Goal: Task Accomplishment & Management: Use online tool/utility

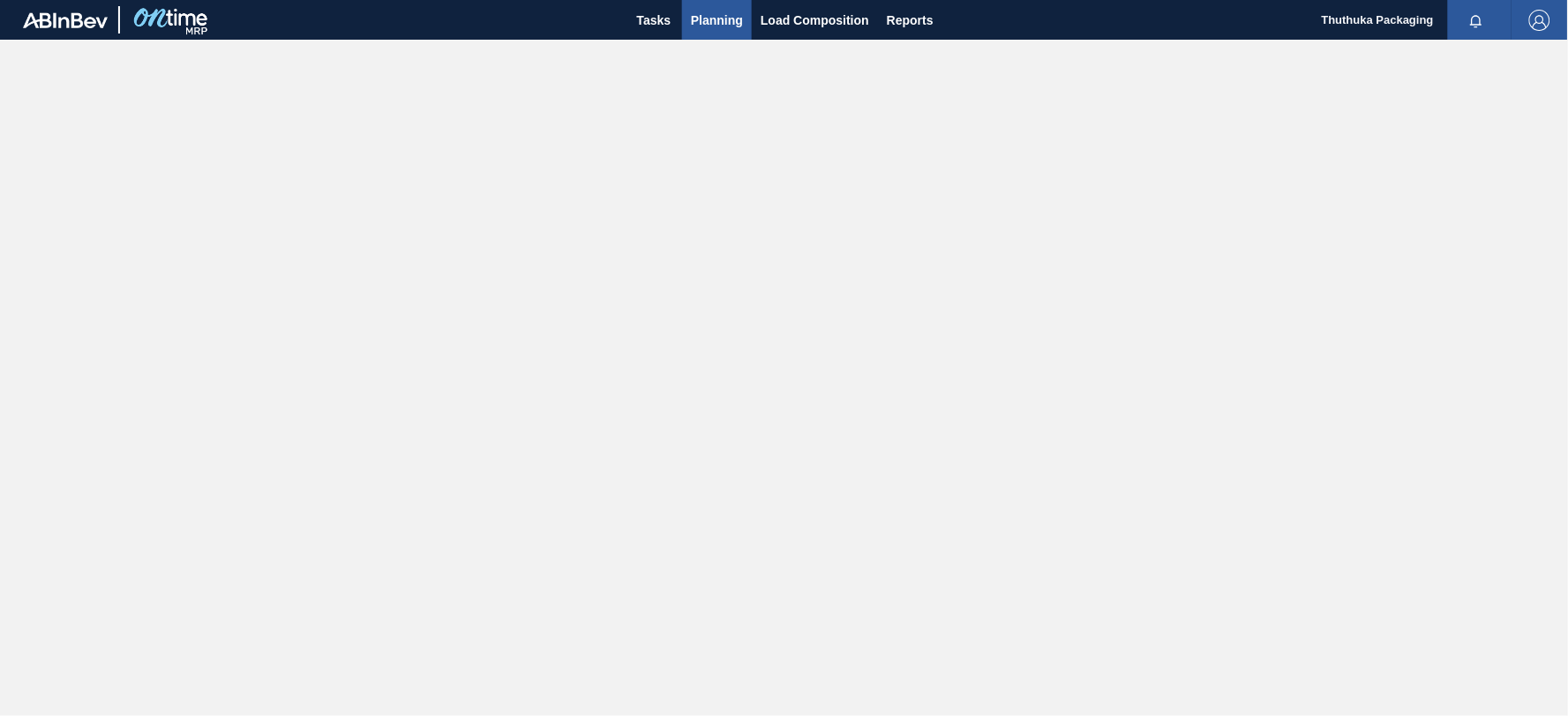
click at [710, 19] on span "Planning" at bounding box center [717, 20] width 52 height 21
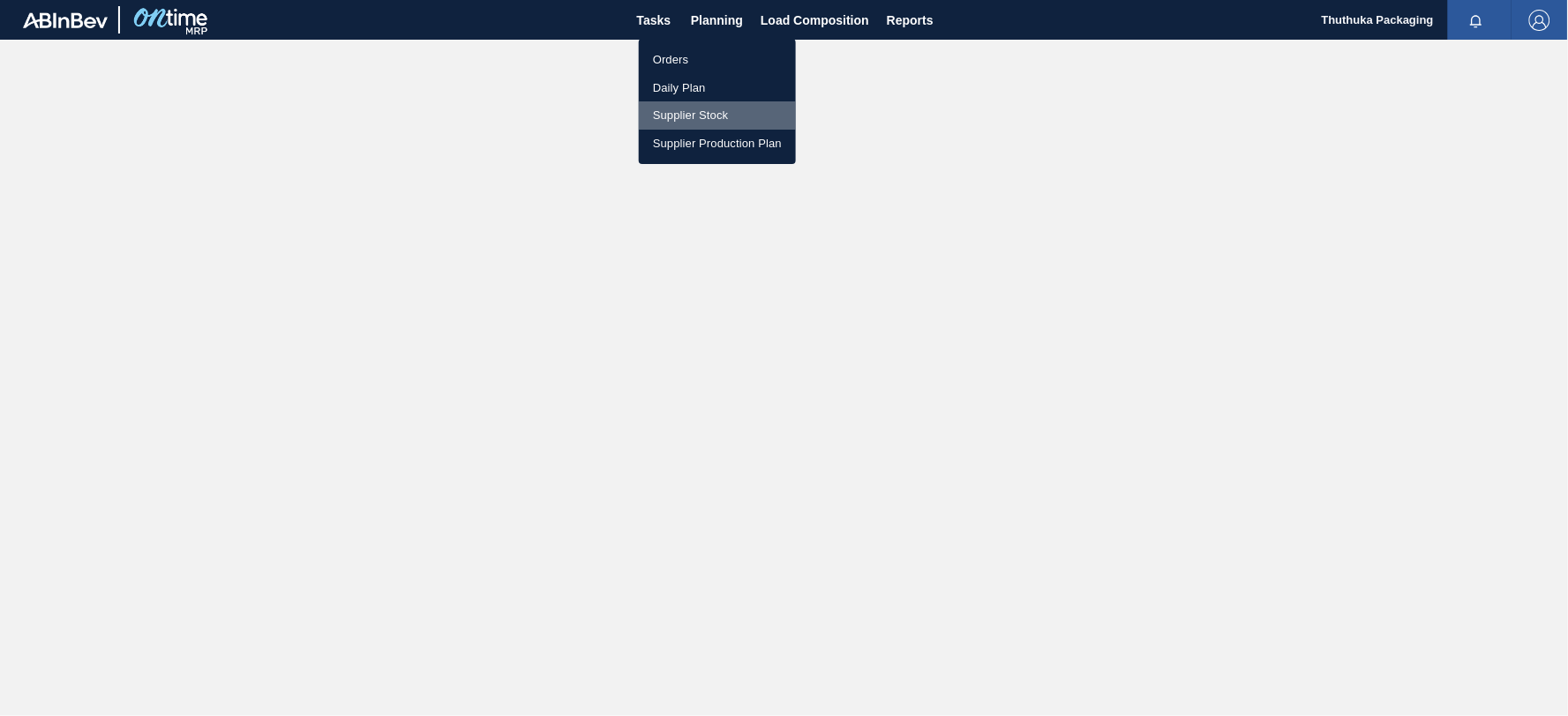
click at [680, 115] on li "Supplier Stock" at bounding box center [717, 115] width 157 height 29
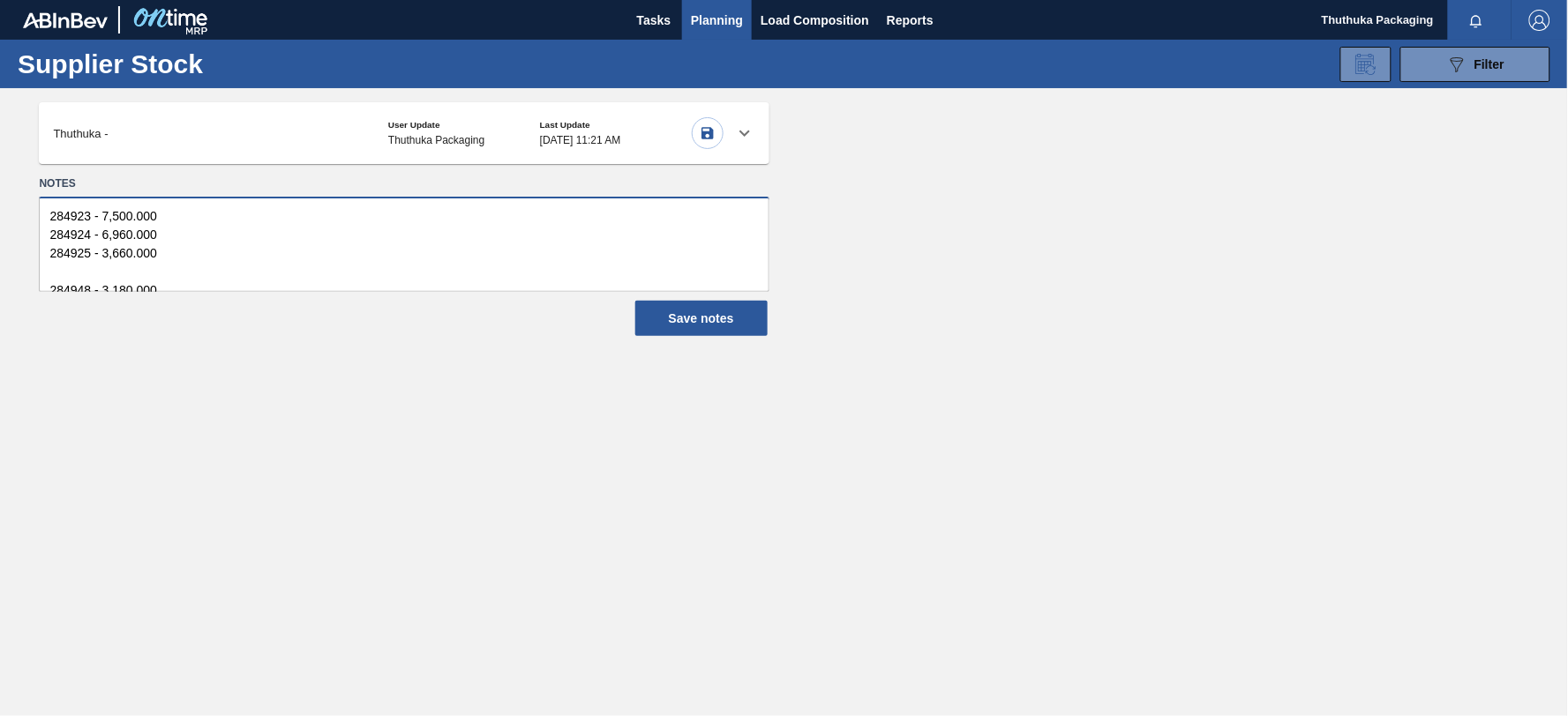
scroll to position [18, 0]
drag, startPoint x: 42, startPoint y: 212, endPoint x: 181, endPoint y: 346, distance: 193.1
click at [181, 346] on main "Tasks Planning Load Composition Reports Thuthuka Packaging Mark all as read Sup…" at bounding box center [784, 358] width 1568 height 716
click at [707, 134] on icon "button" at bounding box center [707, 133] width 12 height 12
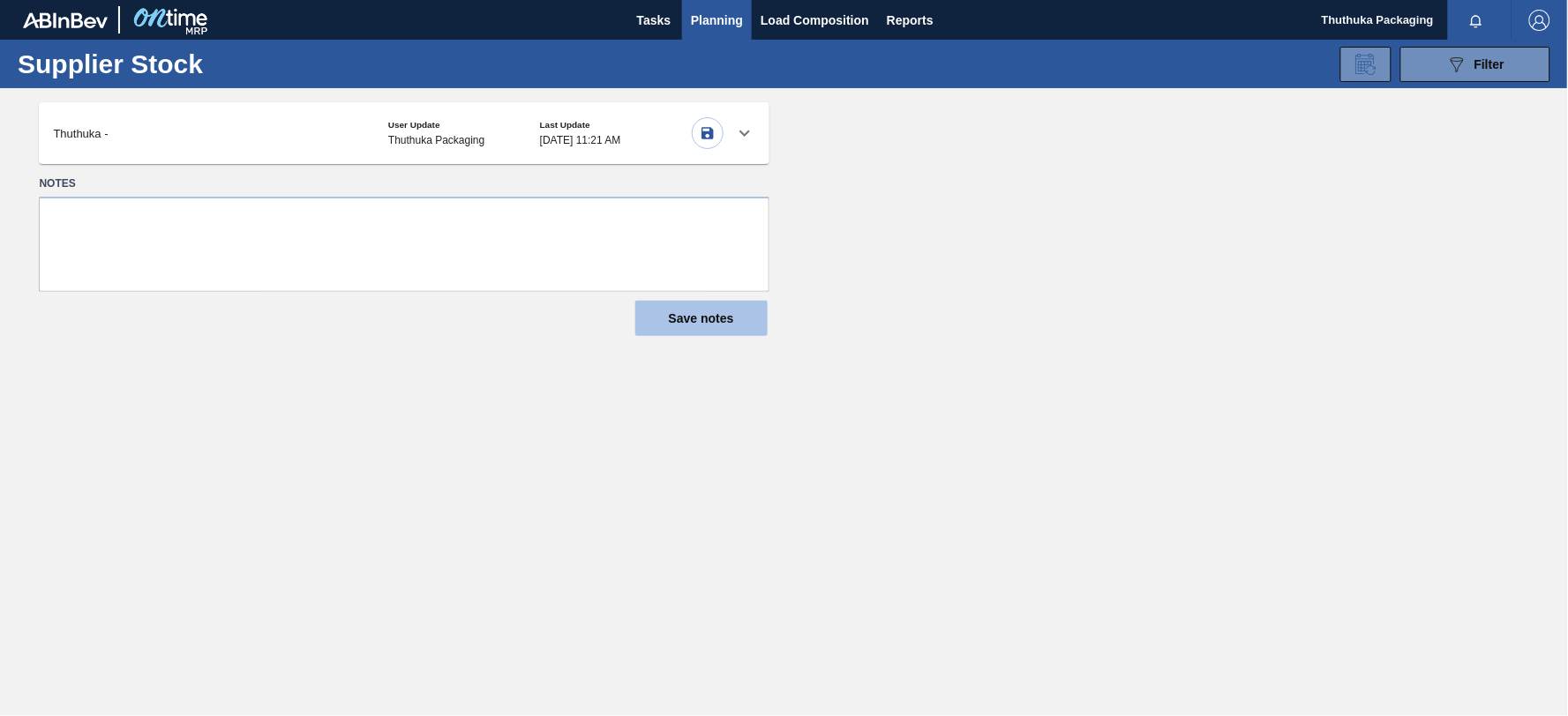
click at [706, 314] on button "Save notes" at bounding box center [701, 318] width 133 height 35
click at [747, 130] on icon at bounding box center [744, 133] width 21 height 21
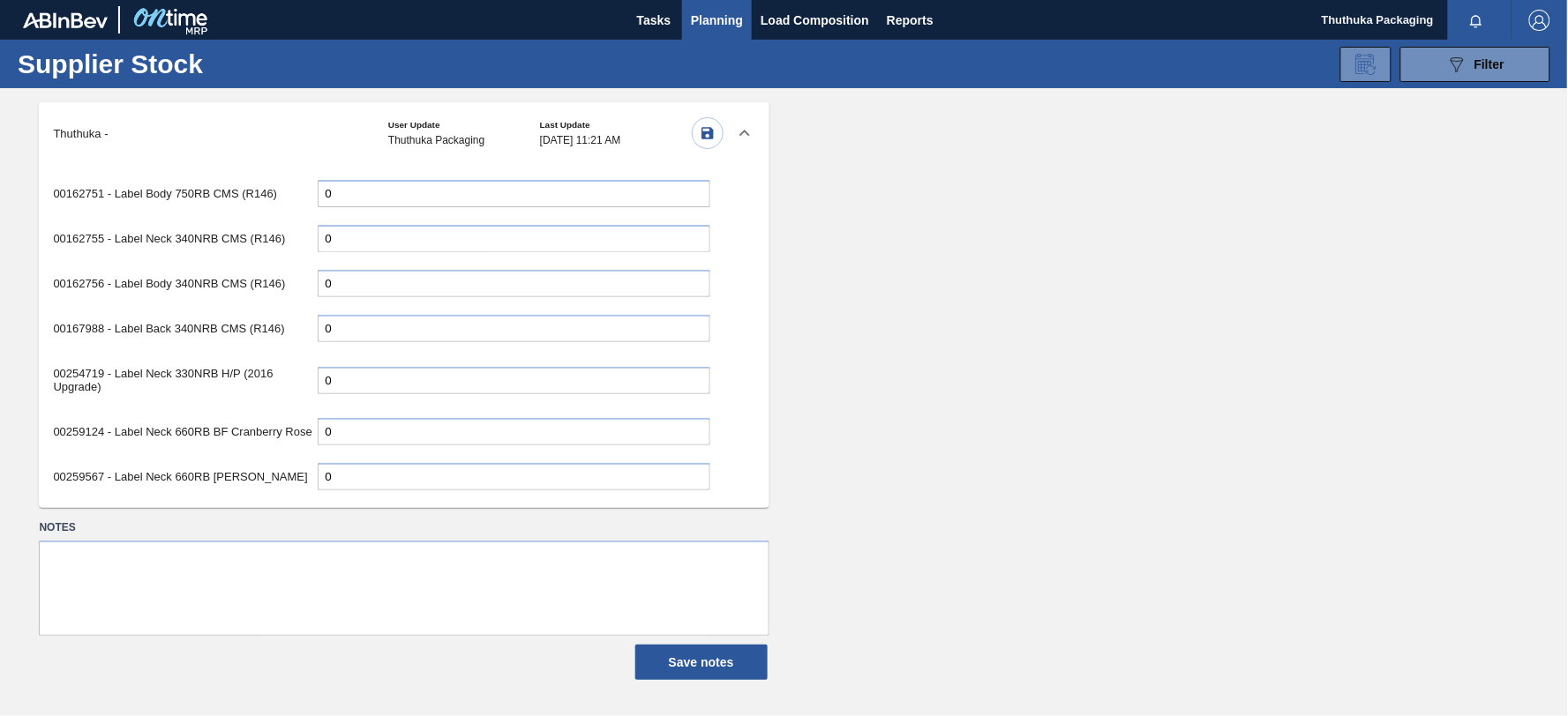
click at [444, 207] on input "0" at bounding box center [514, 194] width 393 height 28
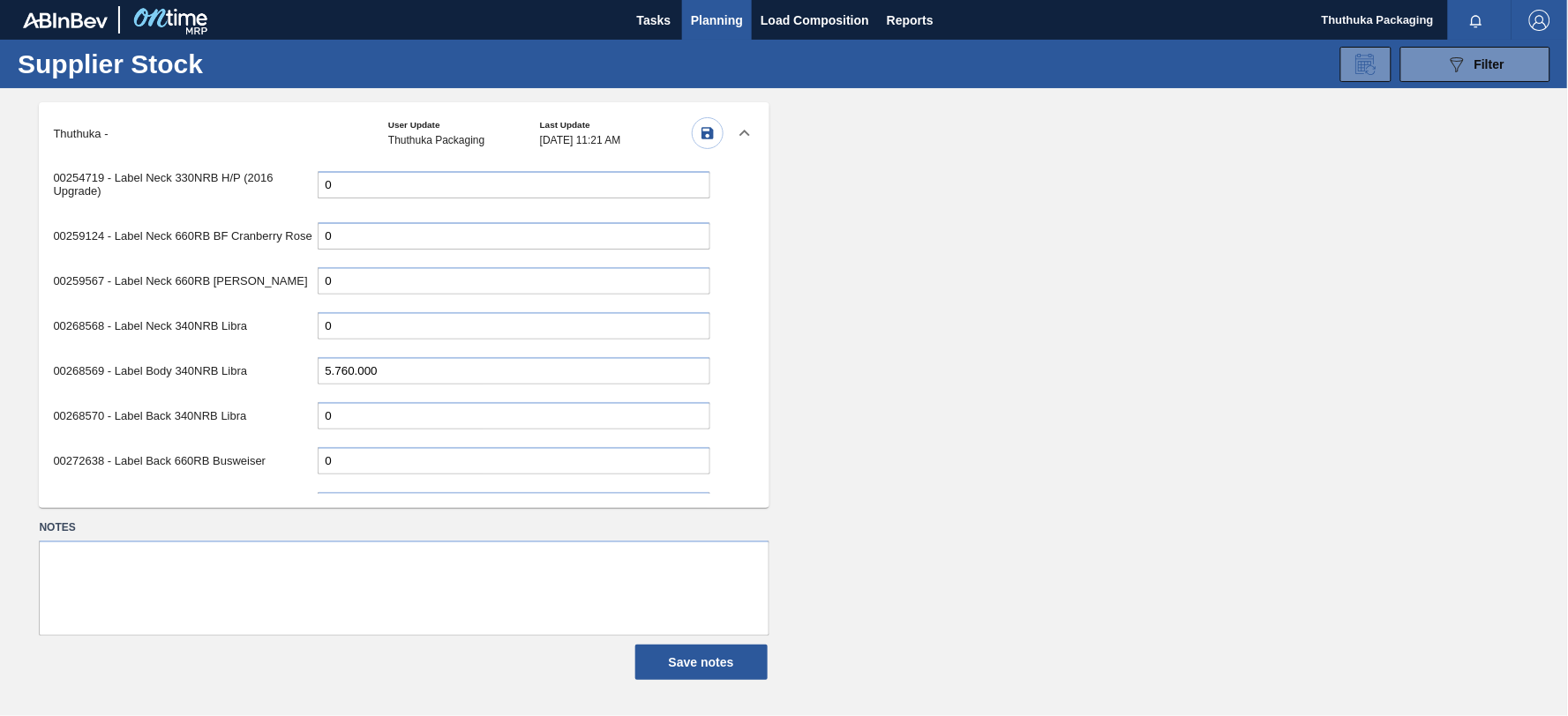
scroll to position [294, 0]
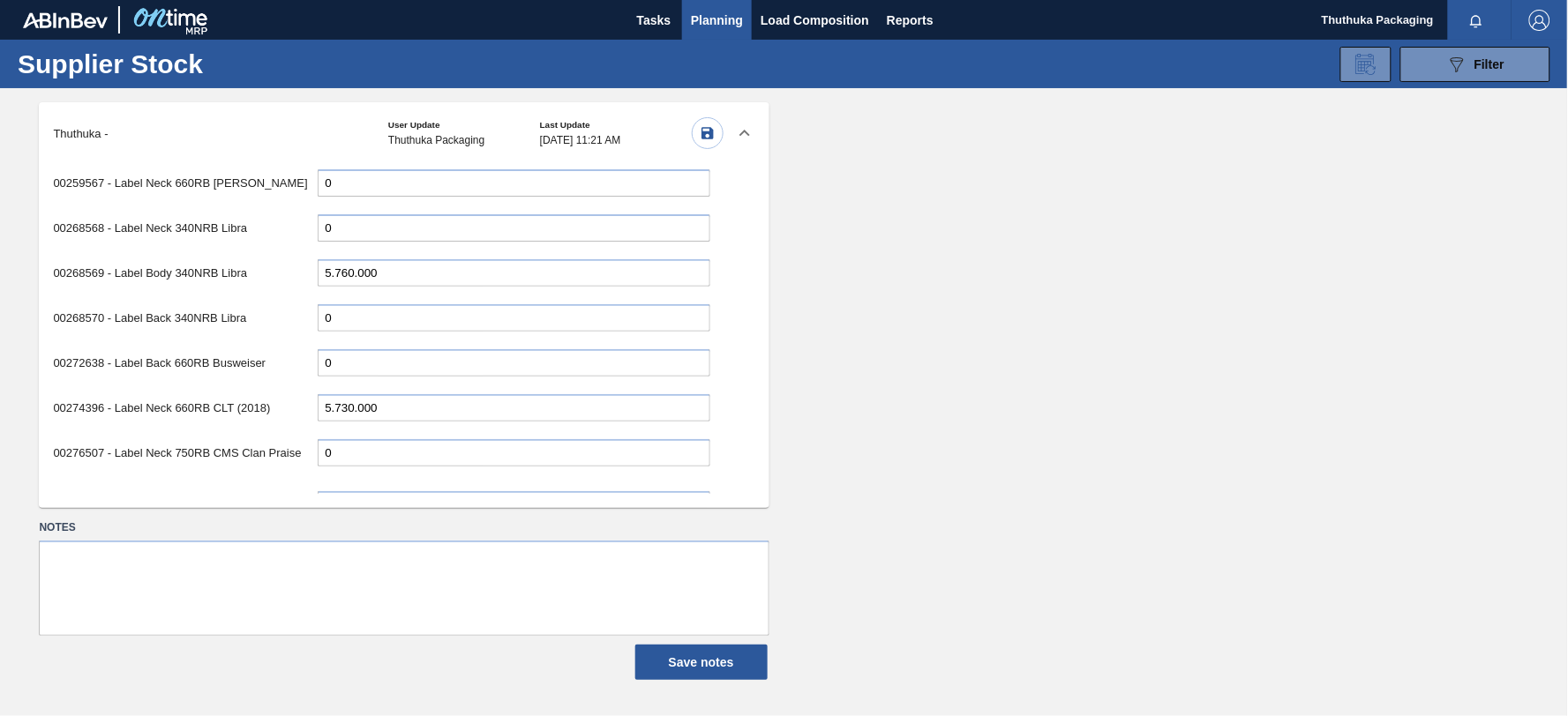
drag, startPoint x: 377, startPoint y: 403, endPoint x: 148, endPoint y: 401, distance: 229.0
click at [148, 401] on div "00274396 - Label Neck 660RB CLT (2018) 5.730.000" at bounding box center [381, 407] width 656 height 36
type input "330.000"
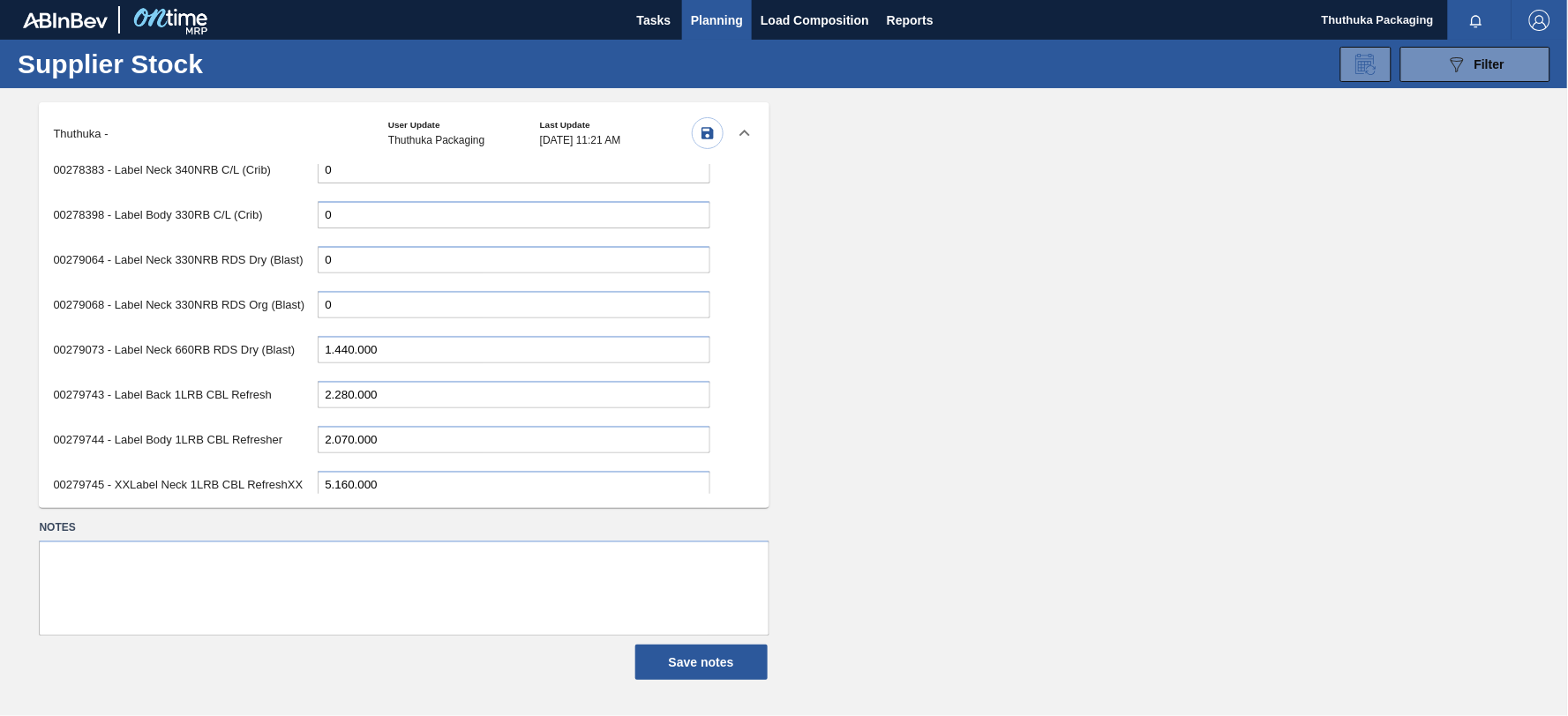
scroll to position [1176, 0]
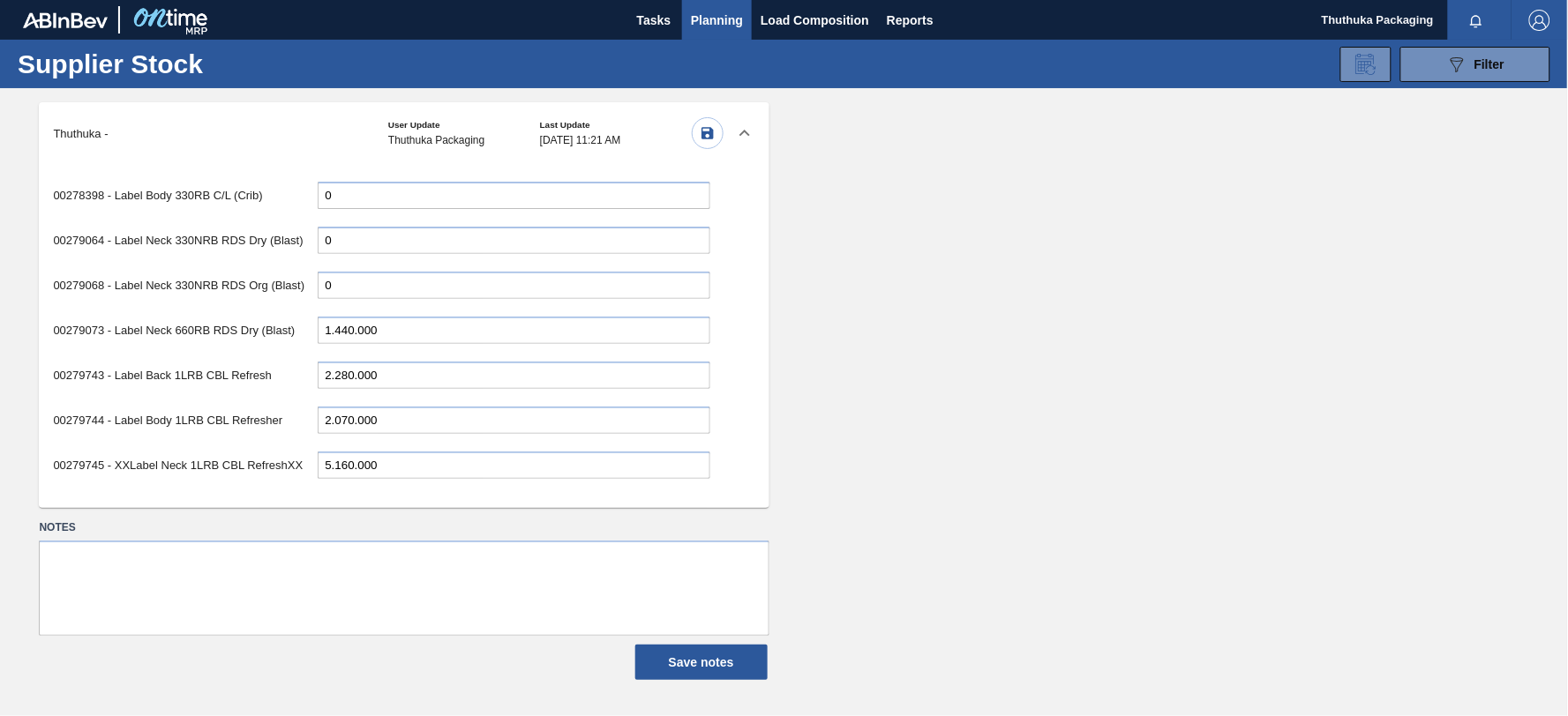
click at [386, 470] on div "00162751 - Label Body 750RB CMS (R146) 0 00162755 - Label Neck 340NRB CMS (R146…" at bounding box center [381, 329] width 685 height 330
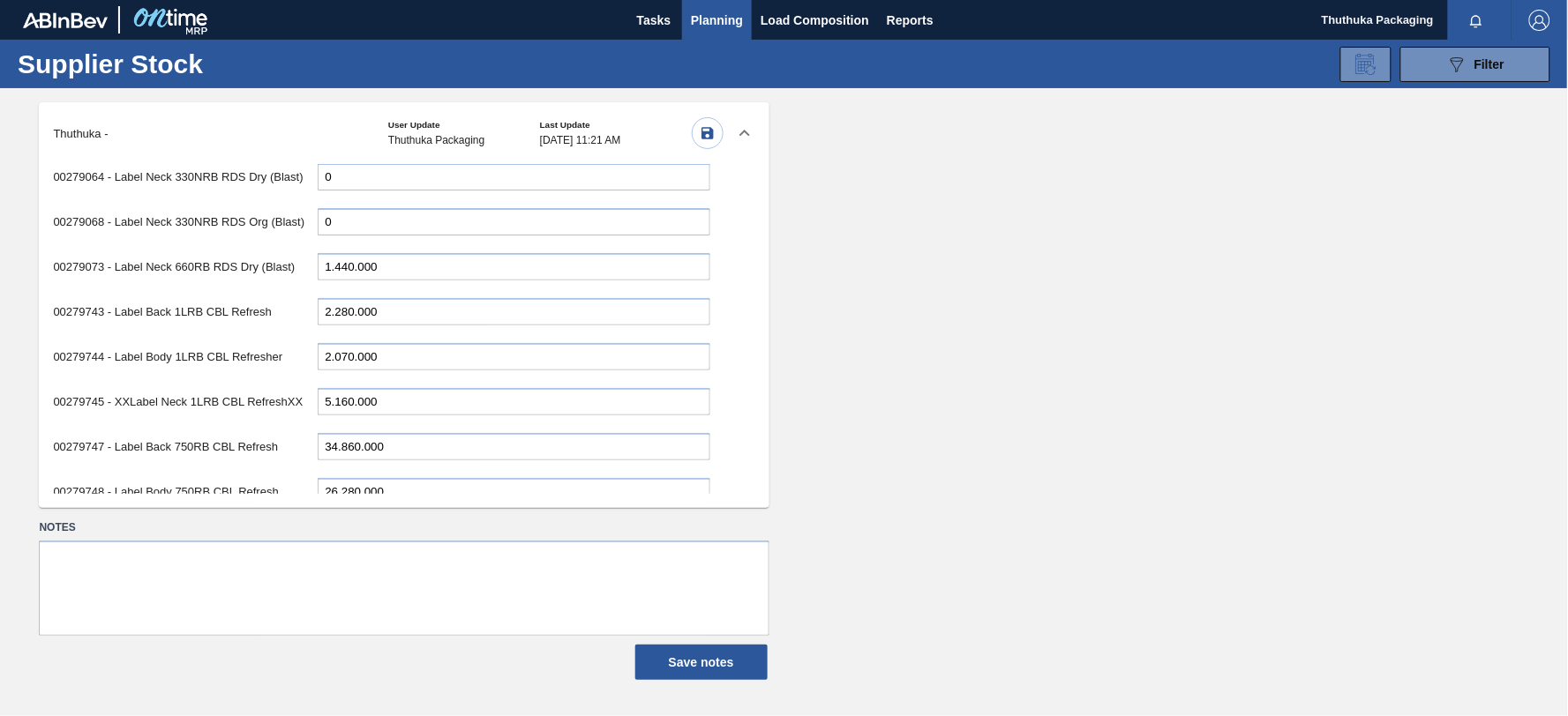
scroll to position [1274, 0]
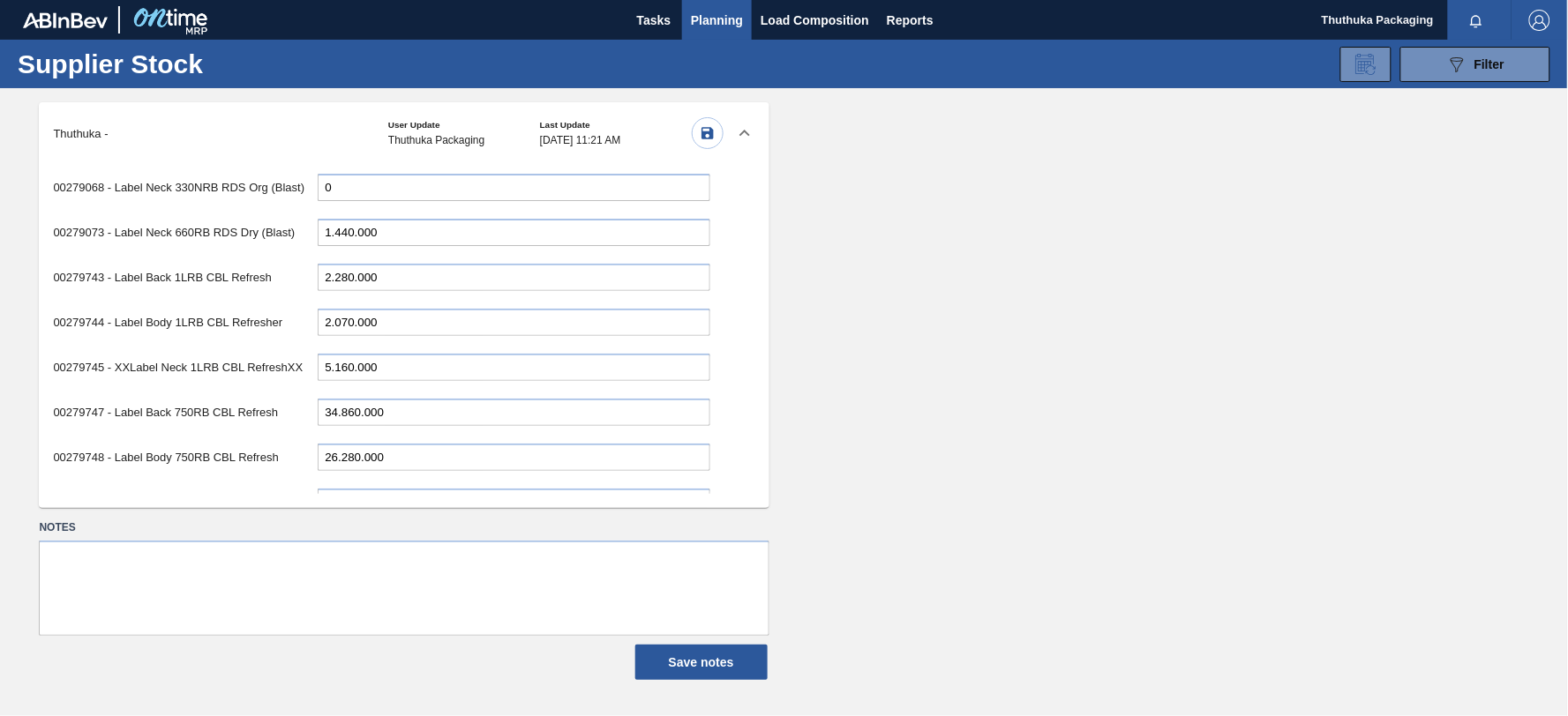
drag, startPoint x: 359, startPoint y: 393, endPoint x: 272, endPoint y: 392, distance: 87.0
click at [272, 394] on div "00279747 - Label Back 750RB CBL Refresh 34.860.000" at bounding box center [381, 412] width 656 height 36
type input "36.000.000"
drag, startPoint x: 356, startPoint y: 433, endPoint x: 330, endPoint y: 435, distance: 26.1
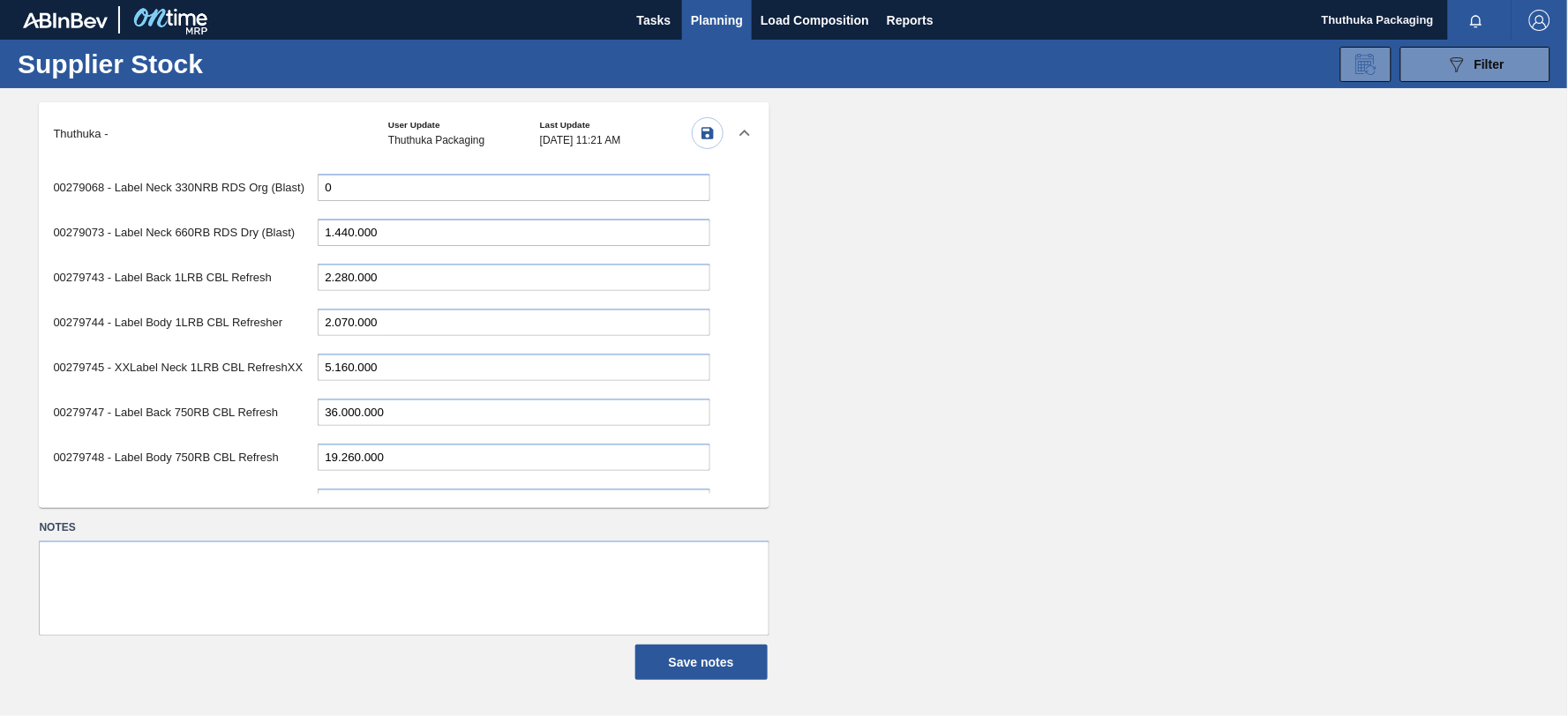
type input "19.260.000"
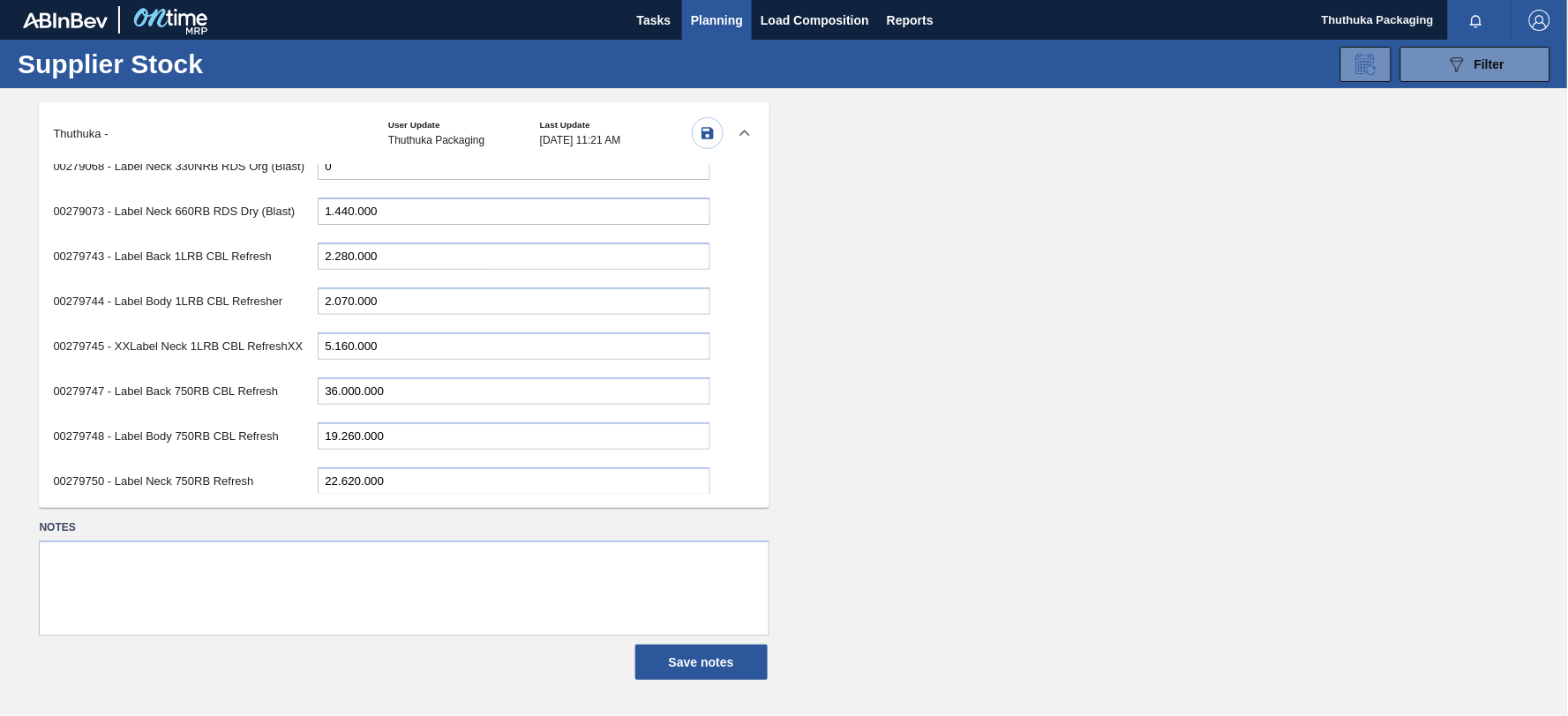
drag, startPoint x: 333, startPoint y: 480, endPoint x: 65, endPoint y: 461, distance: 268.7
click at [65, 464] on div "00279750 - Label Neck 750RB Refresh 22.620.000" at bounding box center [381, 481] width 656 height 36
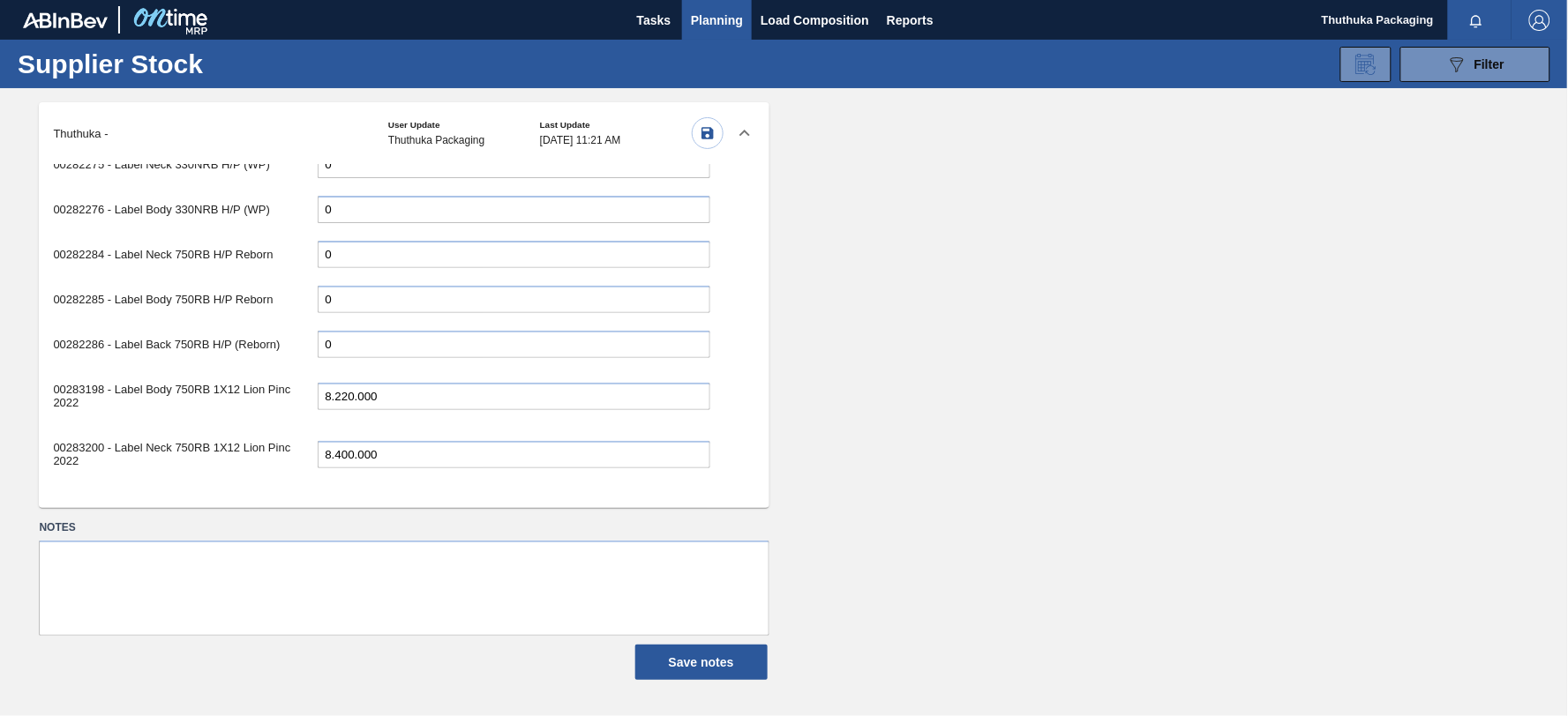
scroll to position [2276, 0]
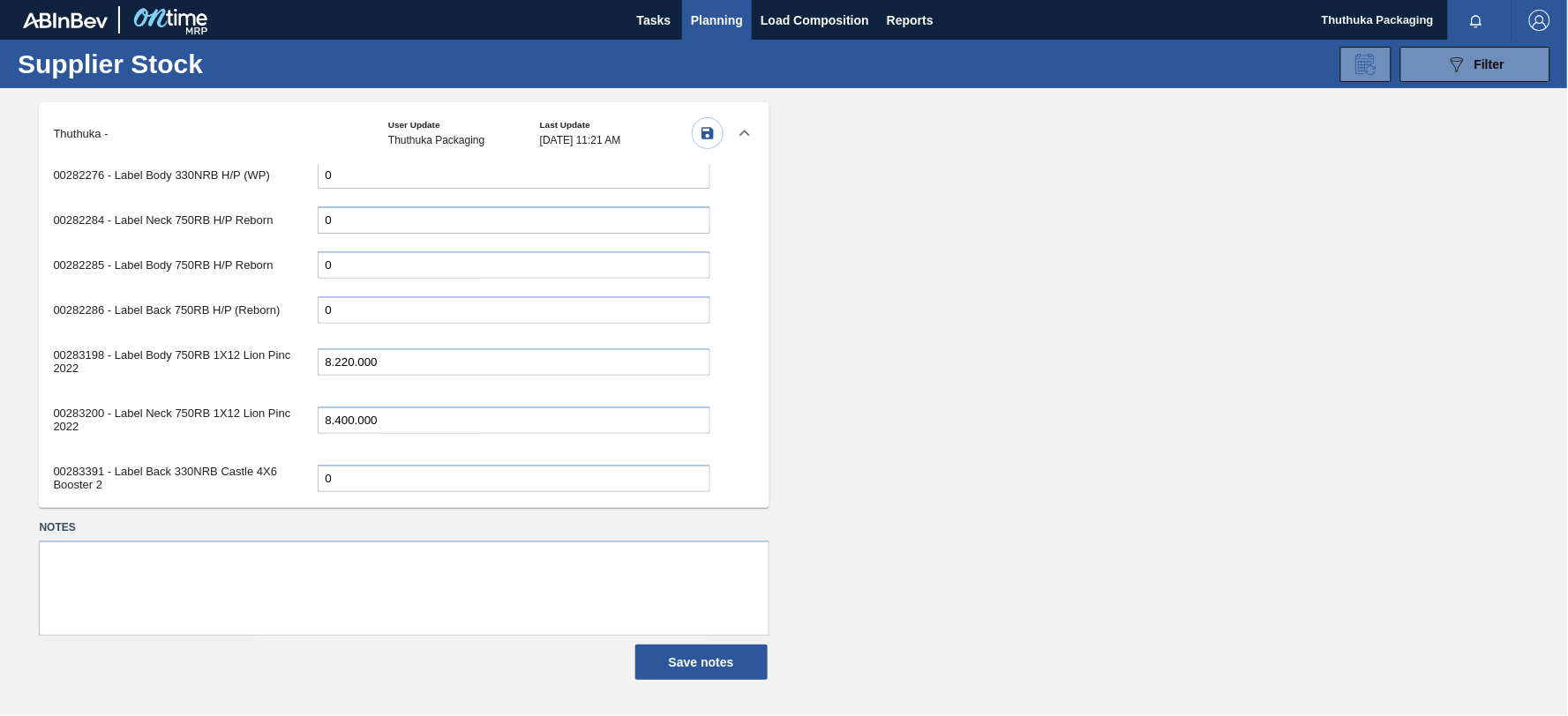
type input "15.600.000"
drag, startPoint x: 351, startPoint y: 334, endPoint x: 176, endPoint y: 324, distance: 175.3
click at [176, 337] on div "00283198 - Label Body 750RB 1X12 Lion Pinc 2022 8.220.000" at bounding box center [381, 362] width 656 height 50
type input "6.420.000"
drag, startPoint x: 354, startPoint y: 390, endPoint x: 196, endPoint y: 389, distance: 158.0
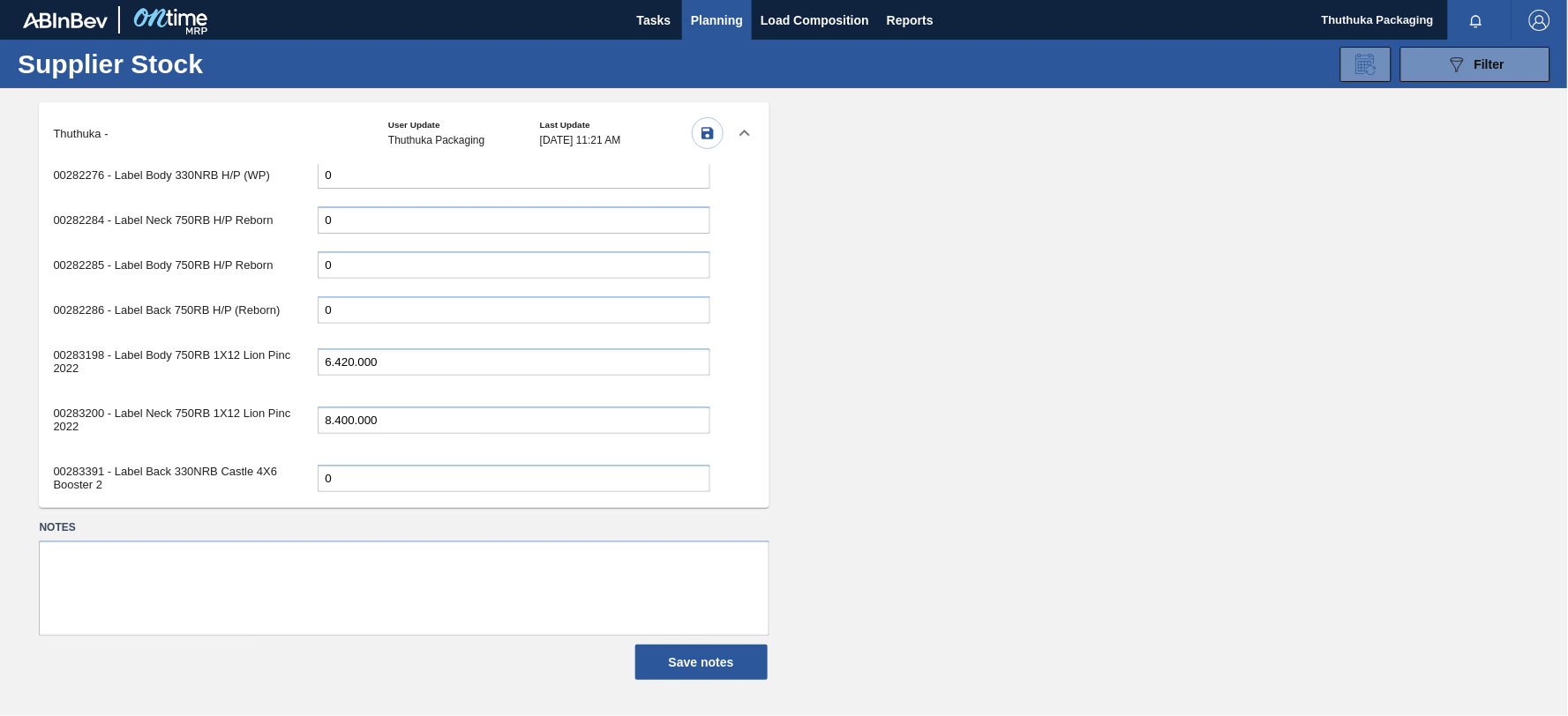
click at [196, 395] on div "00283200 - Label Neck 750RB 1X12 Lion Pinc 2022 8.400.000" at bounding box center [381, 420] width 656 height 50
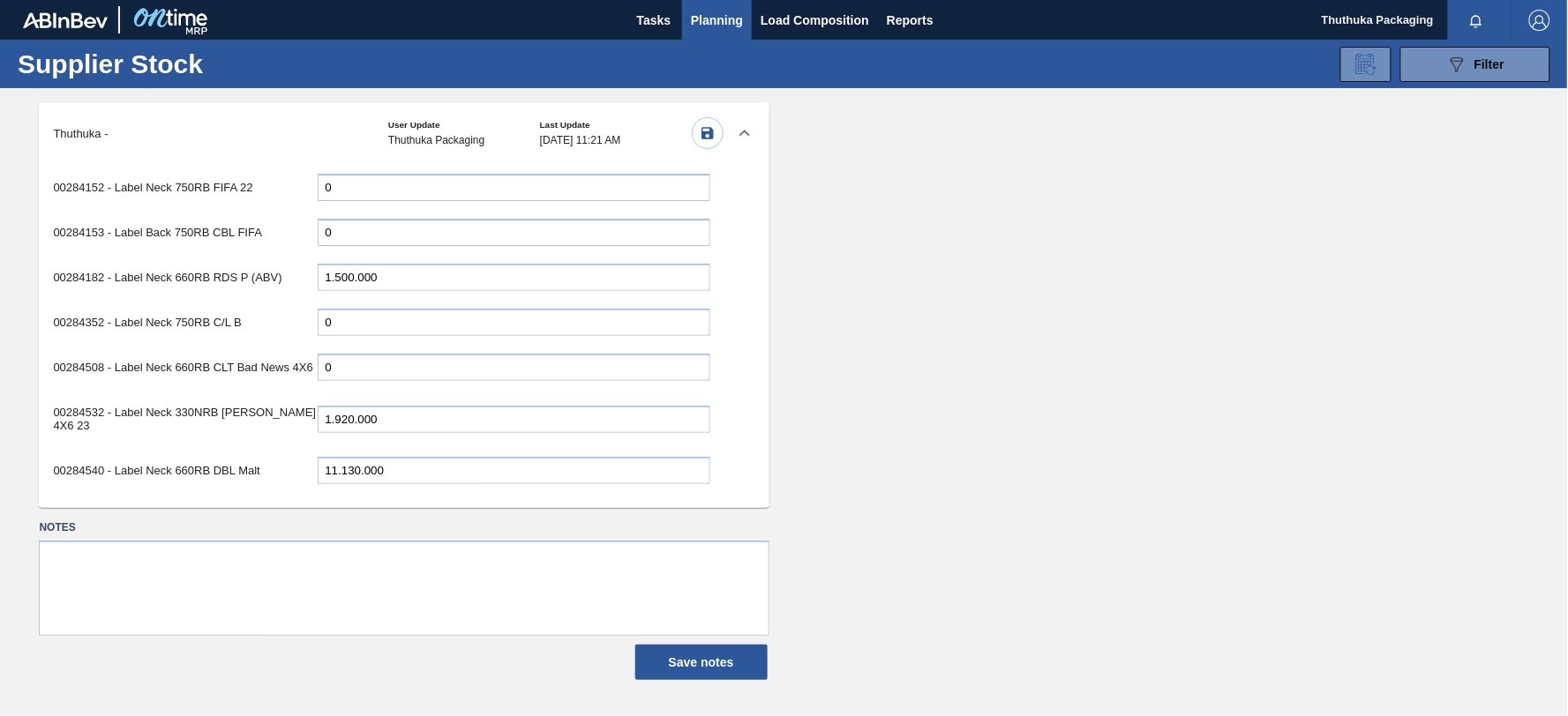
scroll to position [3550, 0]
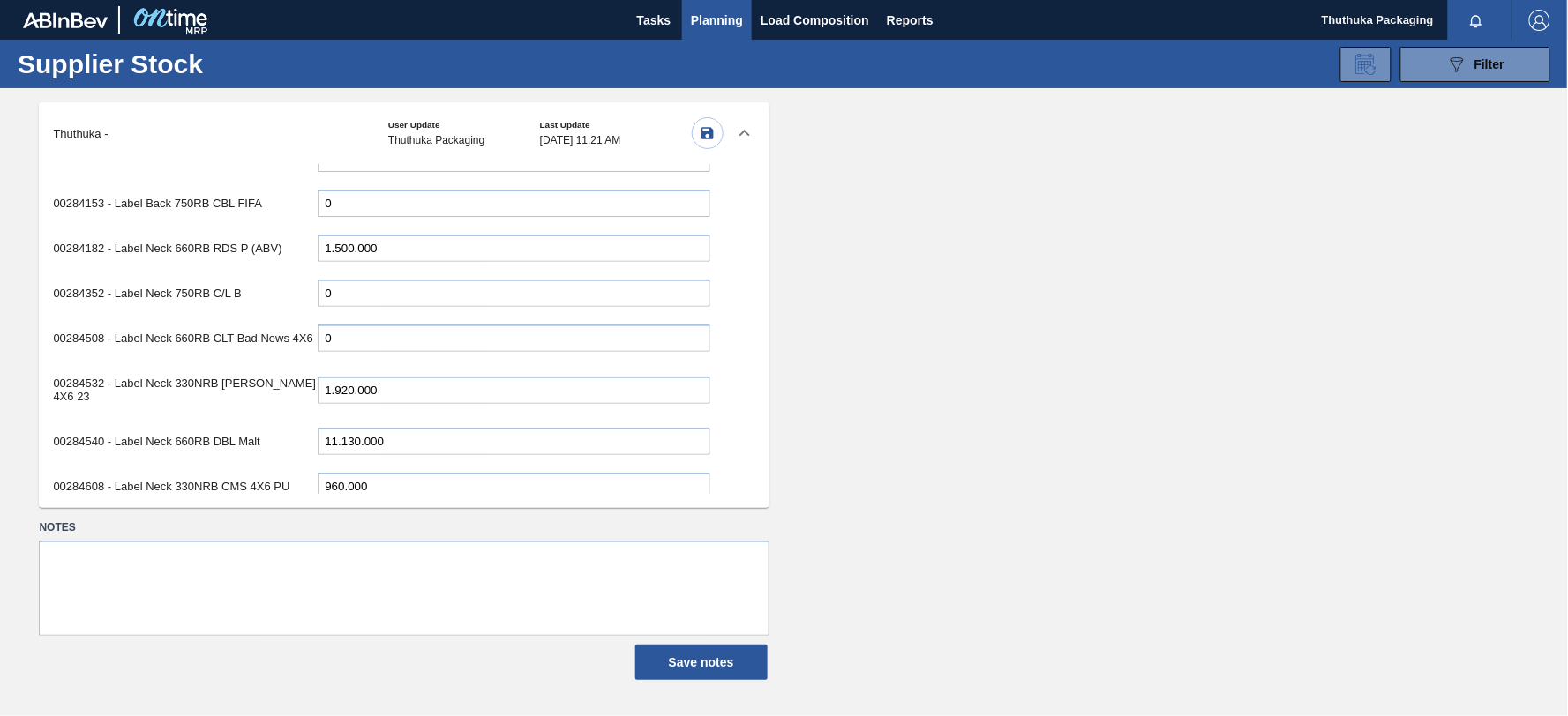
type input "6.600.000"
drag, startPoint x: 360, startPoint y: 369, endPoint x: 197, endPoint y: 367, distance: 163.0
click at [197, 423] on div "00284540 - Label Neck 660RB DBL Malt 11.130.000" at bounding box center [381, 440] width 656 height 36
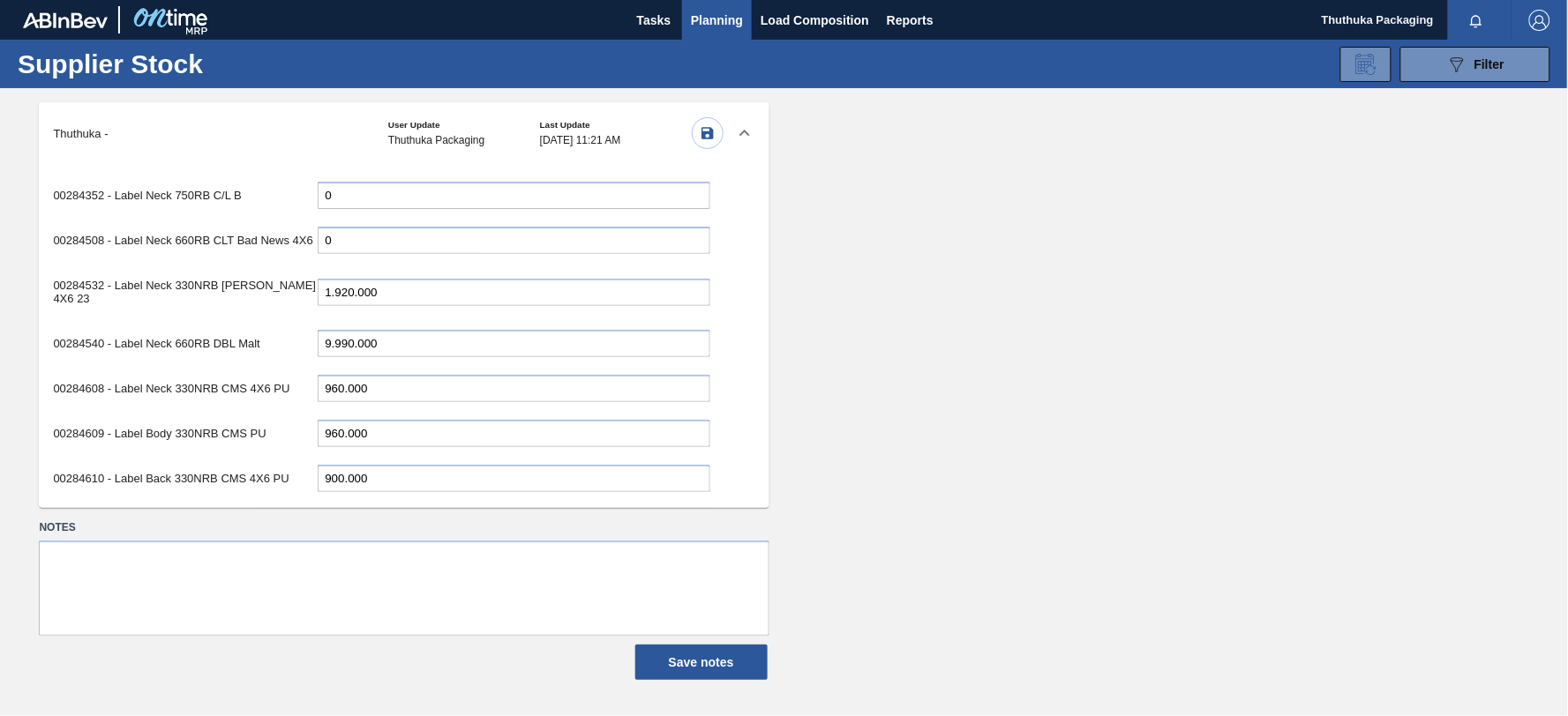
scroll to position [3745, 0]
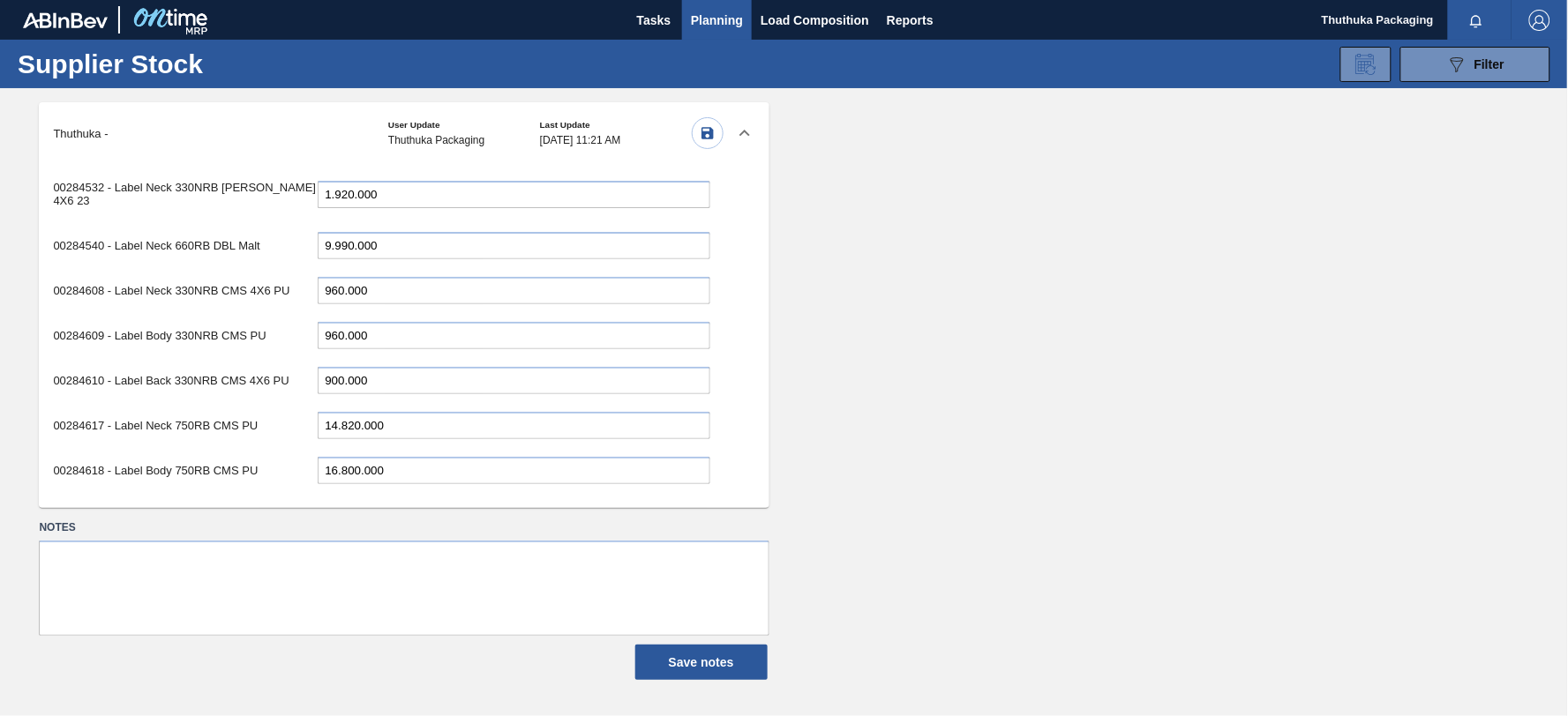
type input "9.990.000"
drag, startPoint x: 361, startPoint y: 346, endPoint x: 157, endPoint y: 355, distance: 204.2
click at [157, 407] on div "00284617 - Label Neck 750RB CMS PU 14.820.000" at bounding box center [381, 425] width 656 height 36
type input "18.360.000"
drag, startPoint x: 360, startPoint y: 393, endPoint x: 205, endPoint y: 401, distance: 155.2
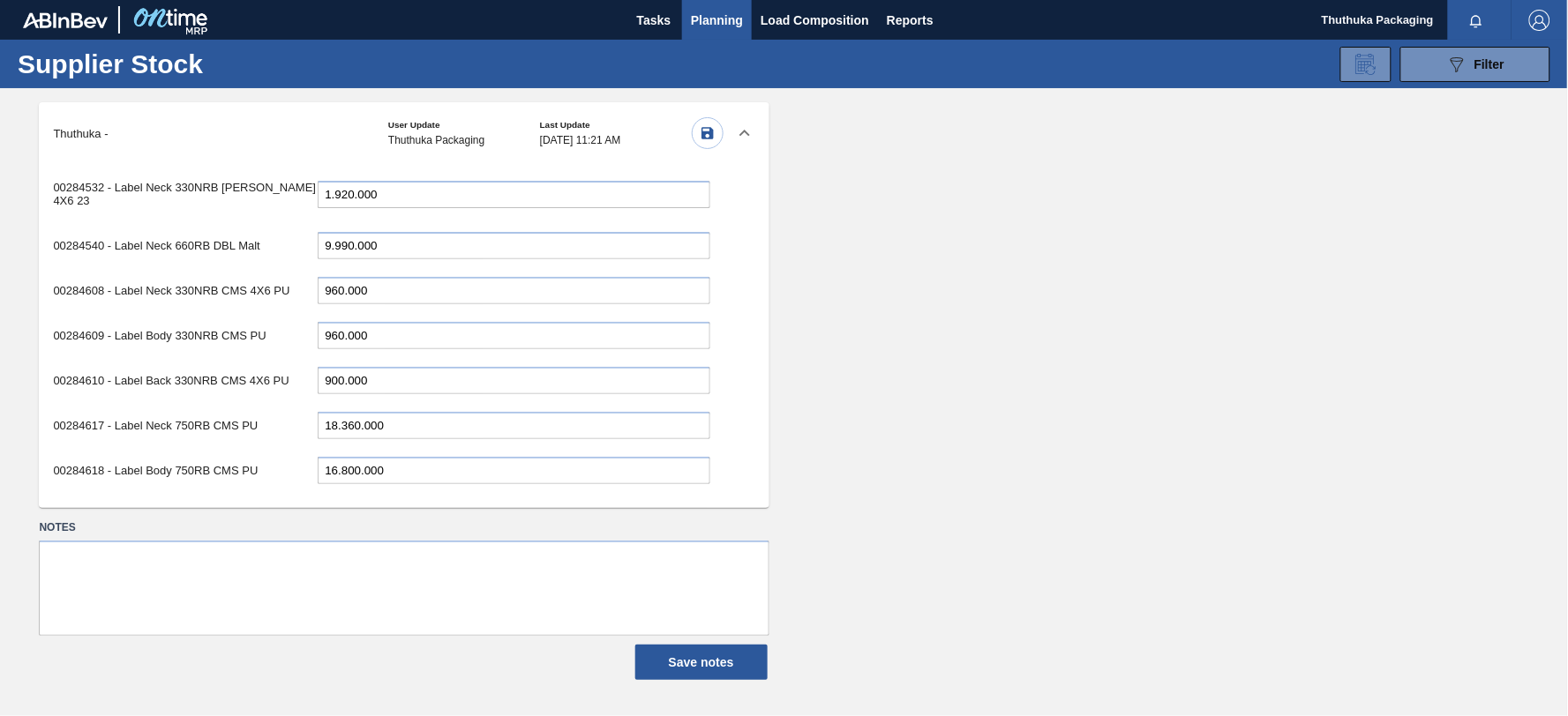
click at [205, 452] on div "00284618 - Label Body 750RB CMS PU 16.800.000" at bounding box center [381, 470] width 656 height 36
type input "23.460.000"
drag, startPoint x: 354, startPoint y: 440, endPoint x: 282, endPoint y: 436, distance: 72.1
click at [282, 498] on div "00284619 - Label Back 750RB CMS PU 8.220.000" at bounding box center [381, 515] width 656 height 36
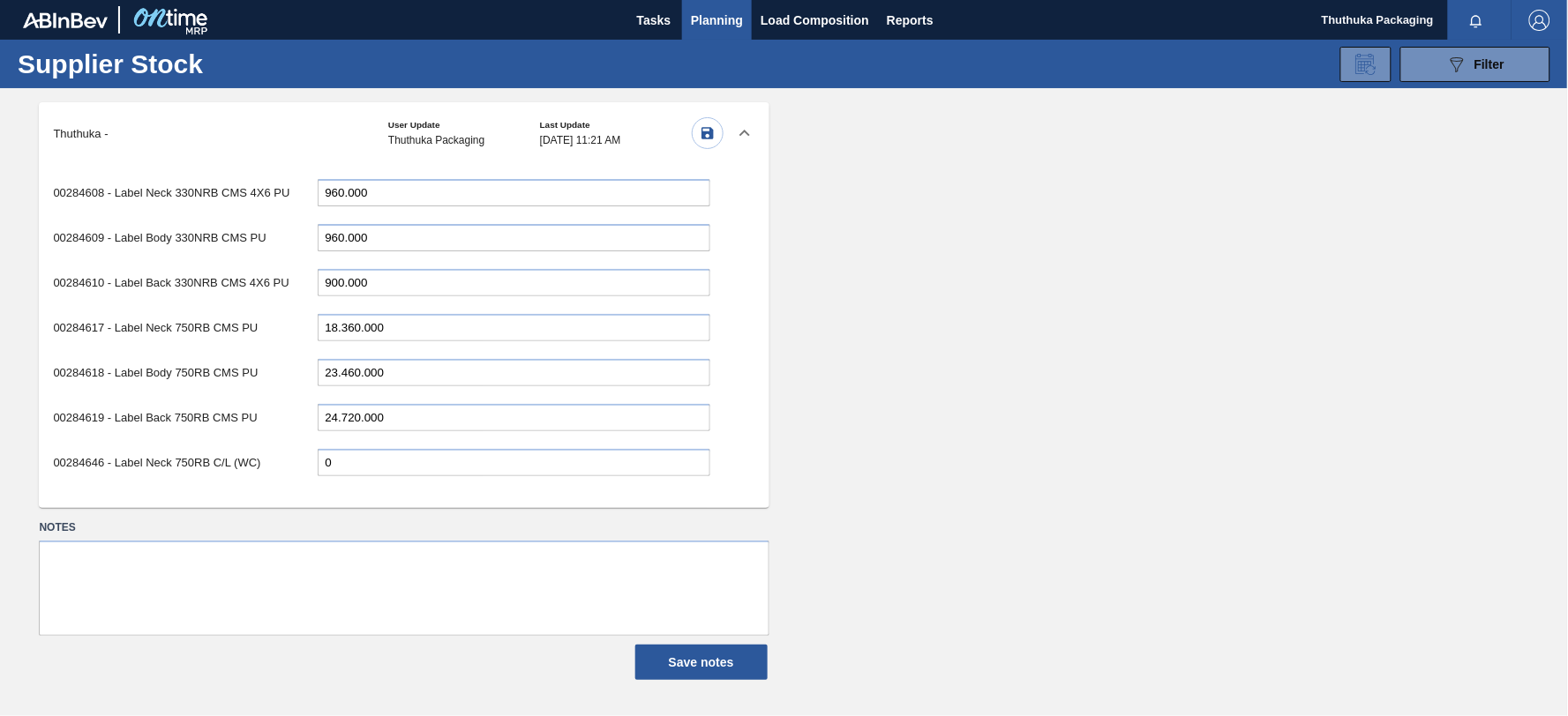
scroll to position [3941, 0]
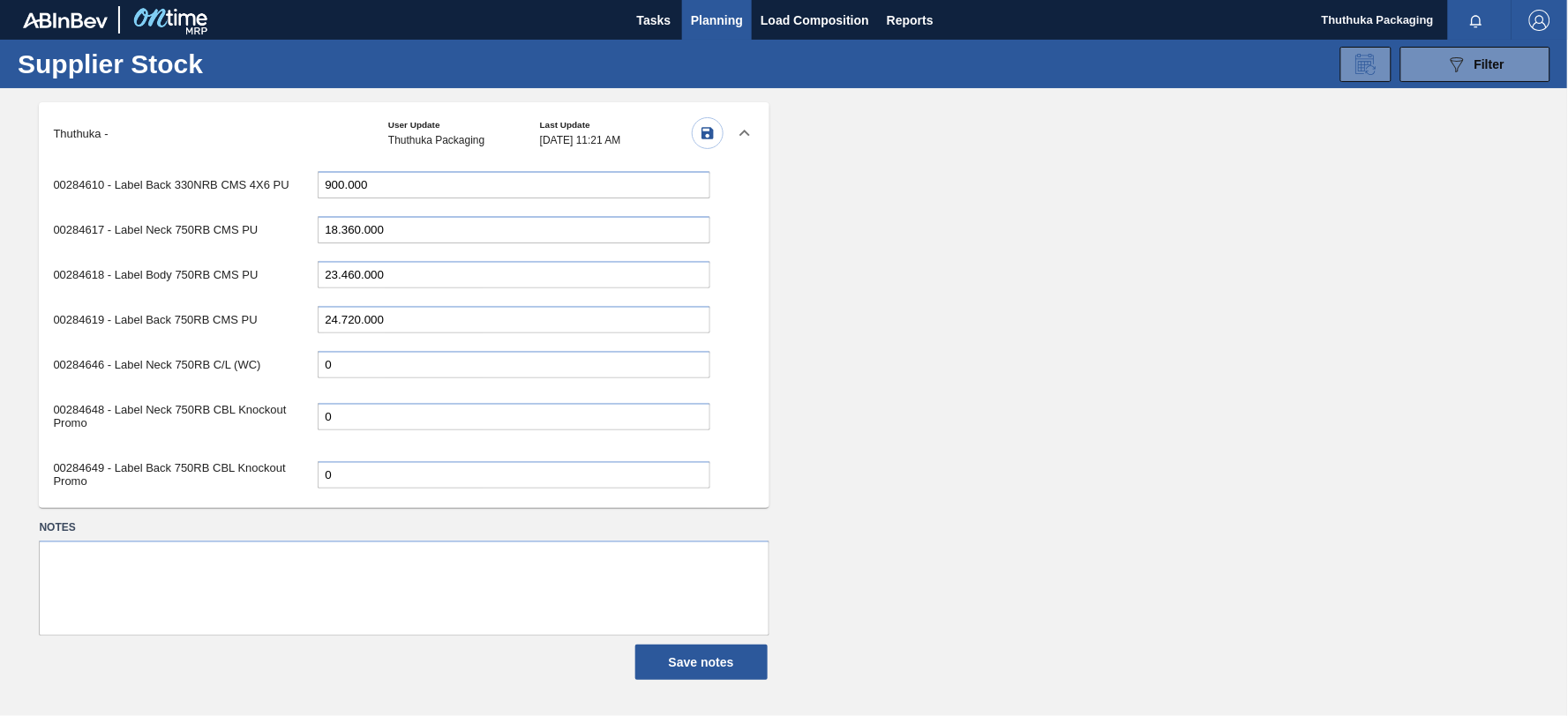
type input "24.720.000"
drag, startPoint x: 358, startPoint y: 441, endPoint x: 222, endPoint y: 447, distance: 136.1
click at [222, 508] on div "00284665 - Label Neck 660RB Flanker 10.680.000" at bounding box center [381, 525] width 656 height 36
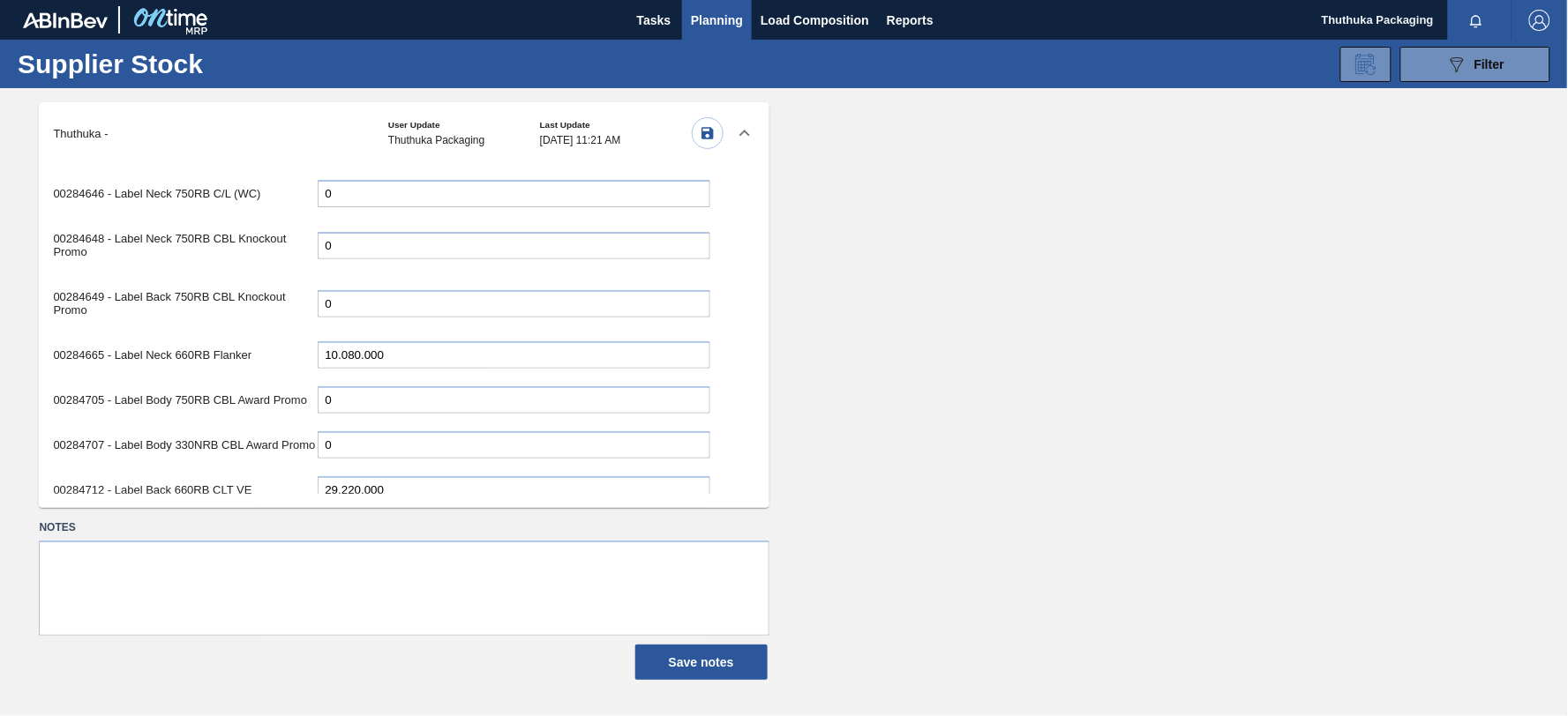
scroll to position [4138, 0]
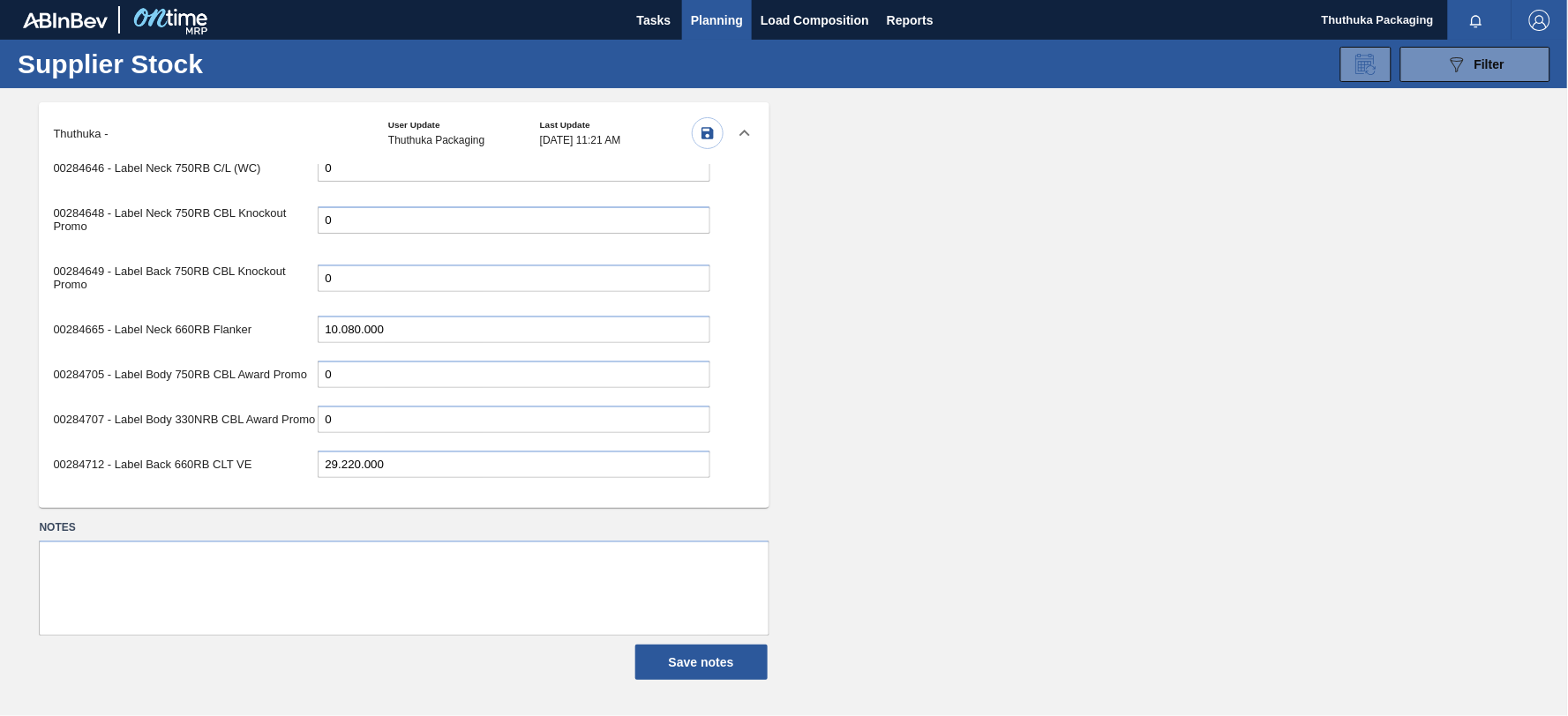
type input "10.080.000"
drag, startPoint x: 359, startPoint y: 381, endPoint x: 166, endPoint y: 377, distance: 193.0
click at [166, 446] on div "00284712 - Label Back 660RB CLT VE 29.220.000" at bounding box center [381, 464] width 656 height 36
type input "22.920.000"
drag, startPoint x: 360, startPoint y: 428, endPoint x: 94, endPoint y: 428, distance: 266.0
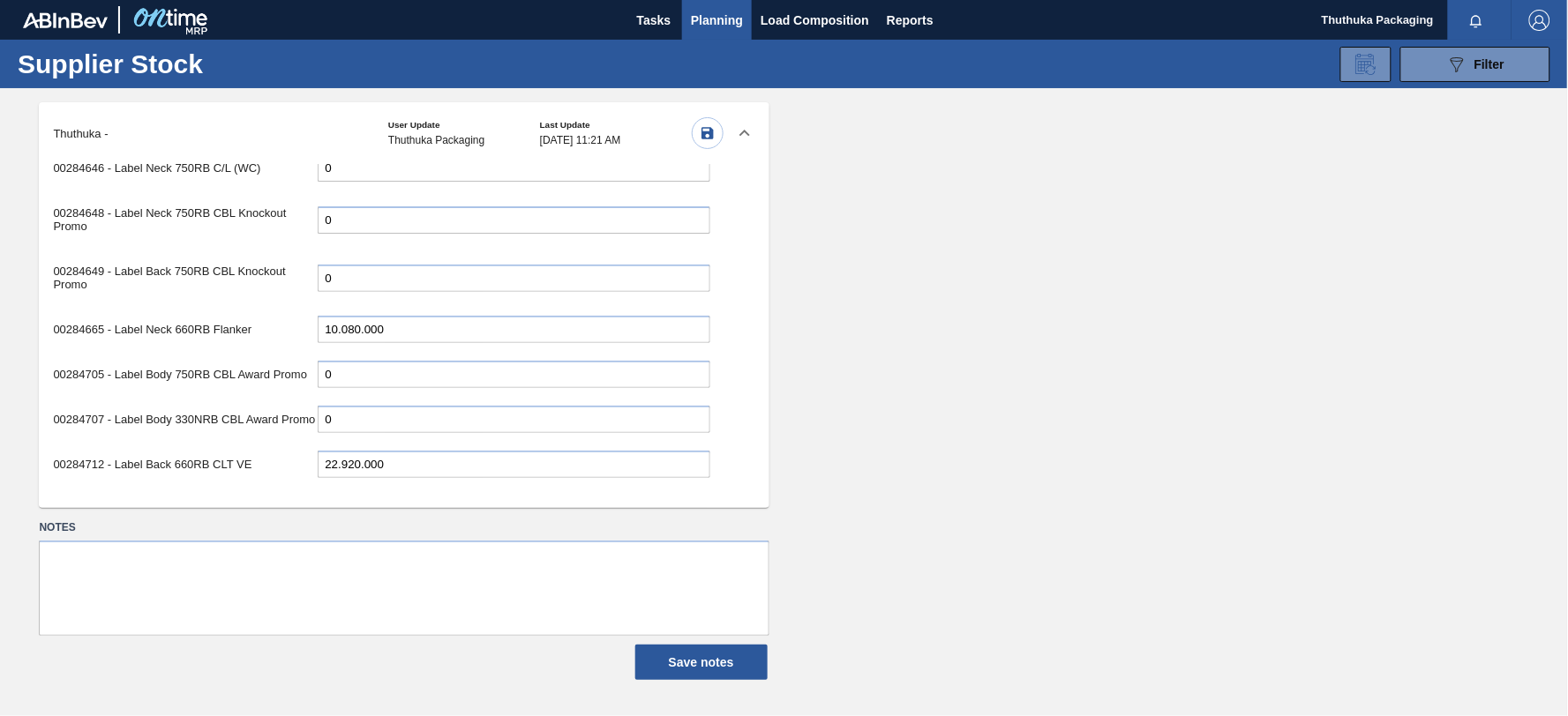
click at [94, 491] on div "00284715 - Label Neck 750RB H/P Pack Upgrade 13.320.000" at bounding box center [381, 509] width 656 height 36
type input "12.120.000"
drag, startPoint x: 359, startPoint y: 473, endPoint x: 258, endPoint y: 465, distance: 101.3
click at [258, 536] on div "00284716 - Label Body 750RB H/P Pack Upgrade 12.510.000" at bounding box center [381, 554] width 656 height 36
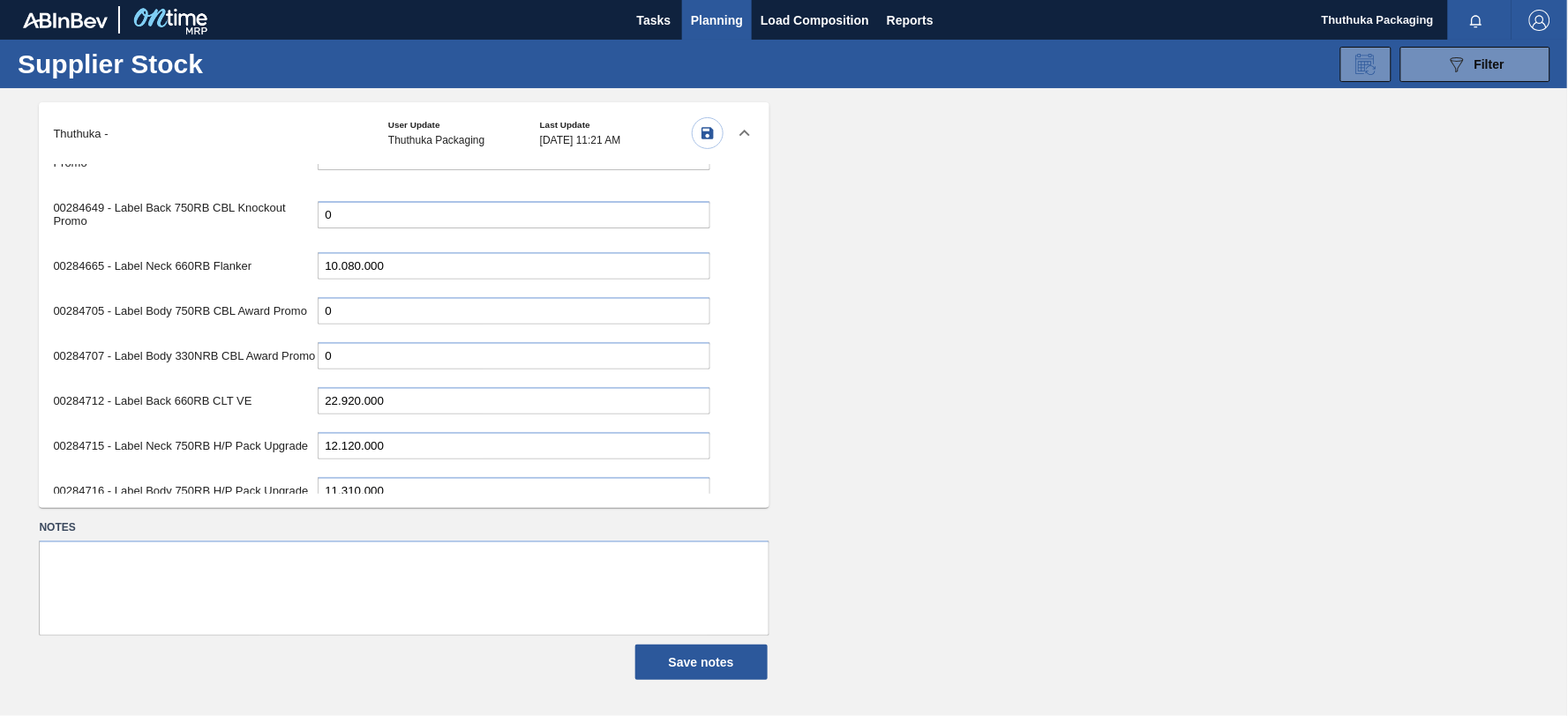
scroll to position [4236, 0]
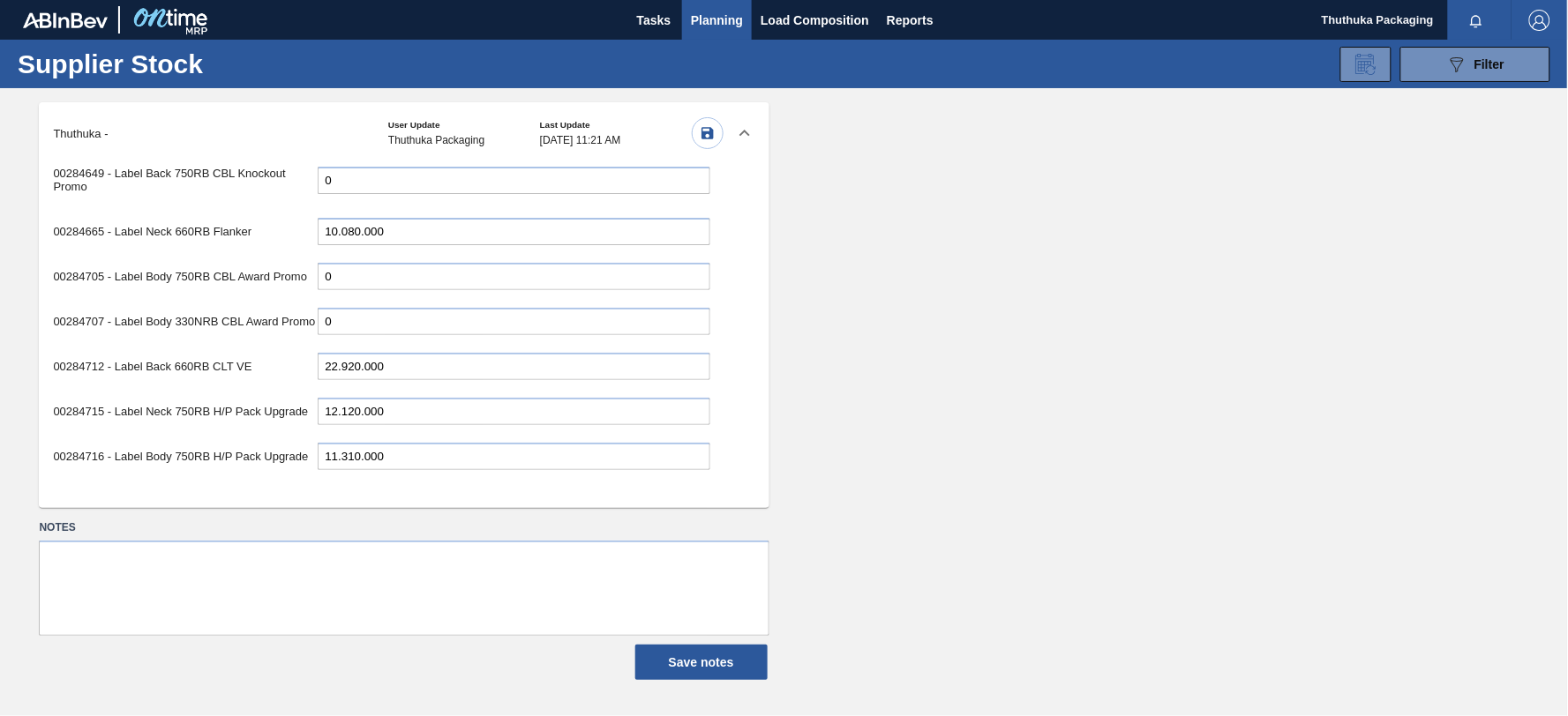
type input "11.310.000"
drag, startPoint x: 360, startPoint y: 463, endPoint x: 182, endPoint y: 454, distance: 178.2
click at [182, 542] on div "00284918 - Label Body 750RB C/L (Hogwarts) 24.690.000" at bounding box center [381, 567] width 656 height 50
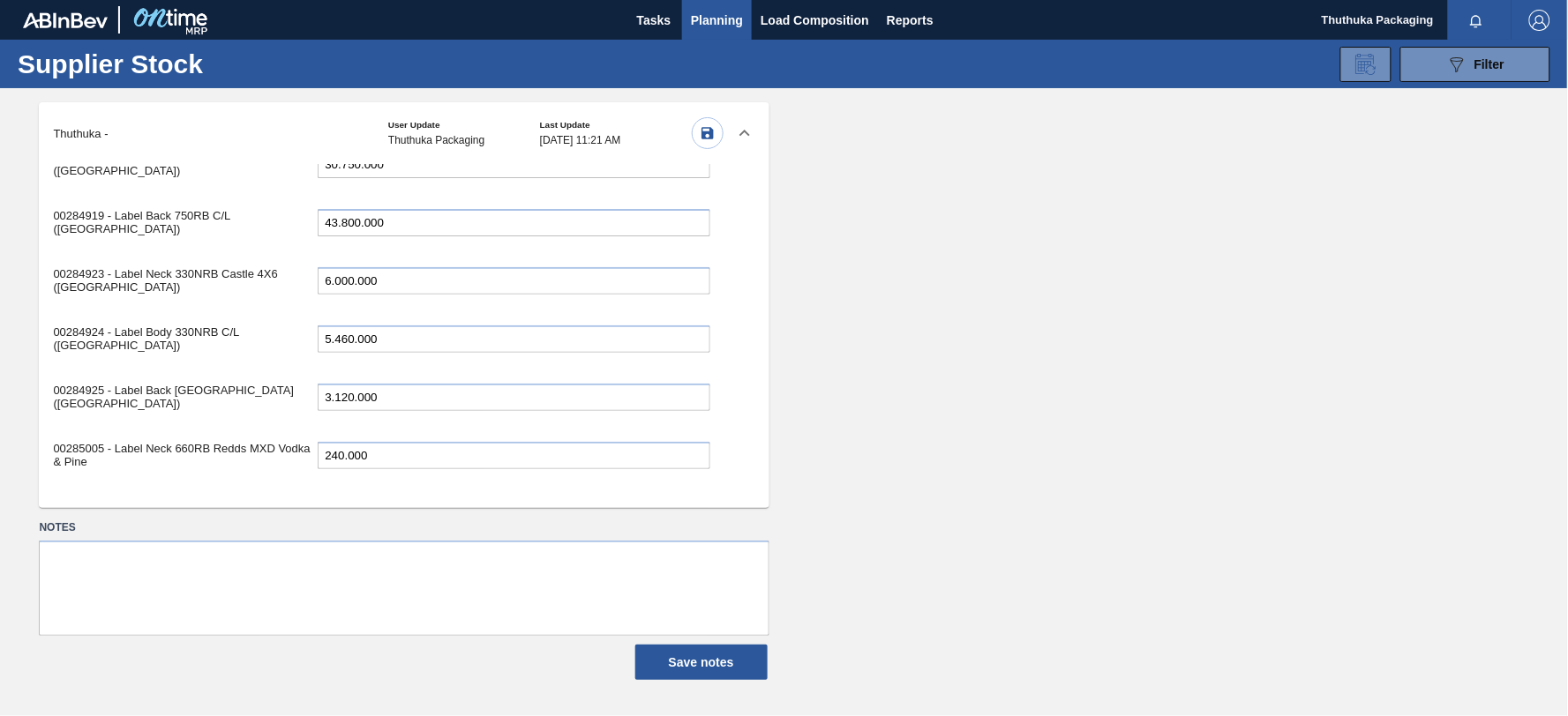
scroll to position [4641, 0]
type input "30.750.000"
drag, startPoint x: 353, startPoint y: 473, endPoint x: 233, endPoint y: 469, distance: 120.1
click at [233, 603] on div "00285190 - Label Neck 660RB Flying Fish Lemon PU 9.780.000" at bounding box center [381, 628] width 656 height 50
type input "7.860.000"
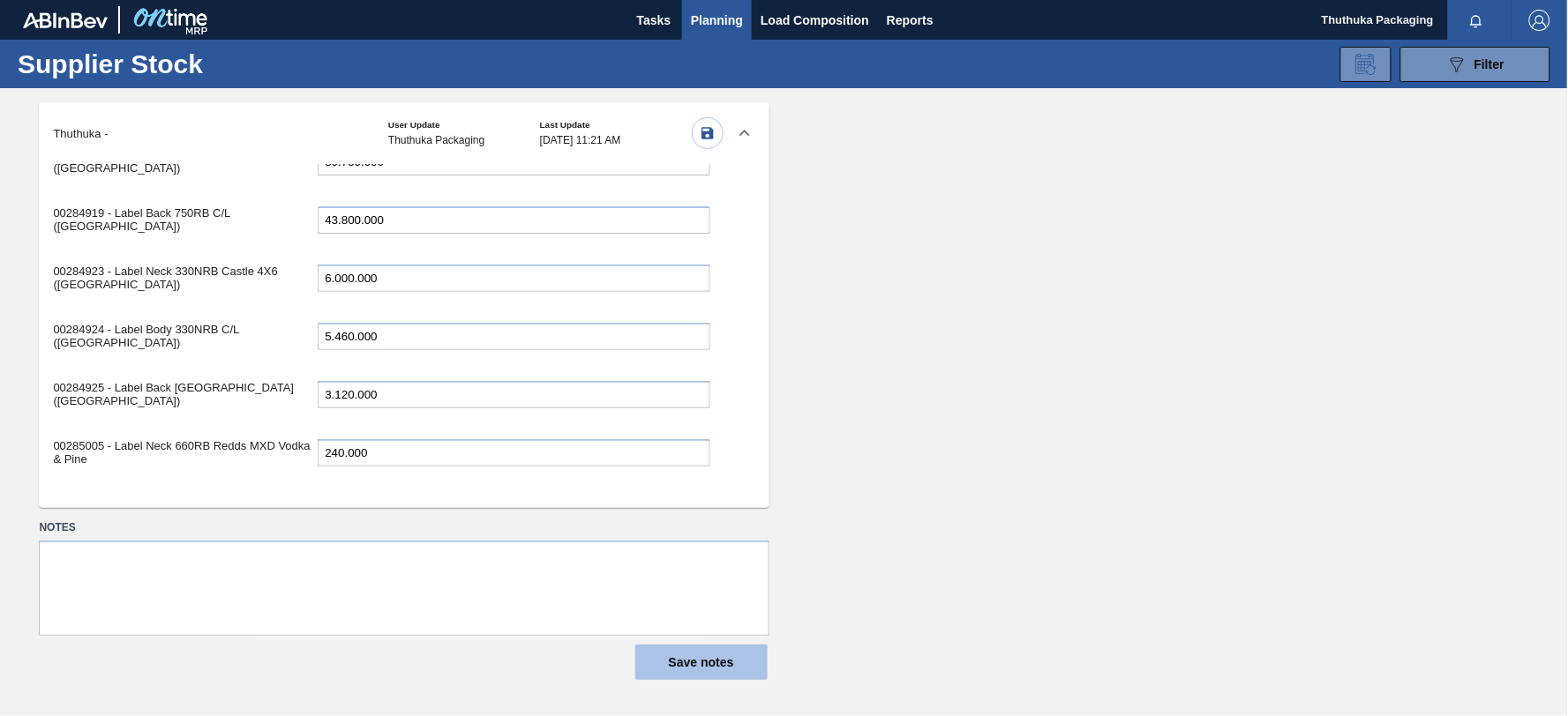
click at [700, 657] on button "Save notes" at bounding box center [701, 663] width 133 height 35
click at [706, 134] on icon "button" at bounding box center [707, 133] width 12 height 12
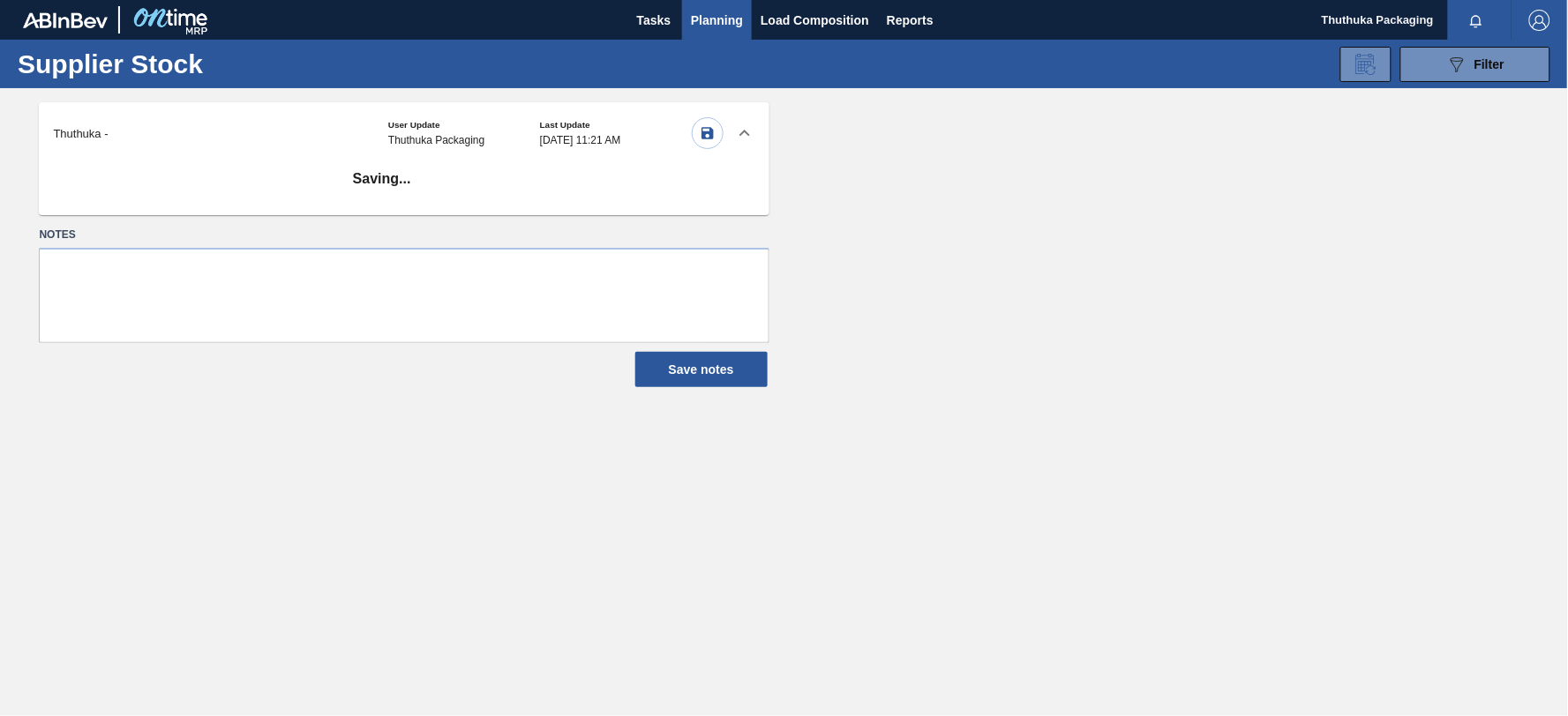
scroll to position [0, 0]
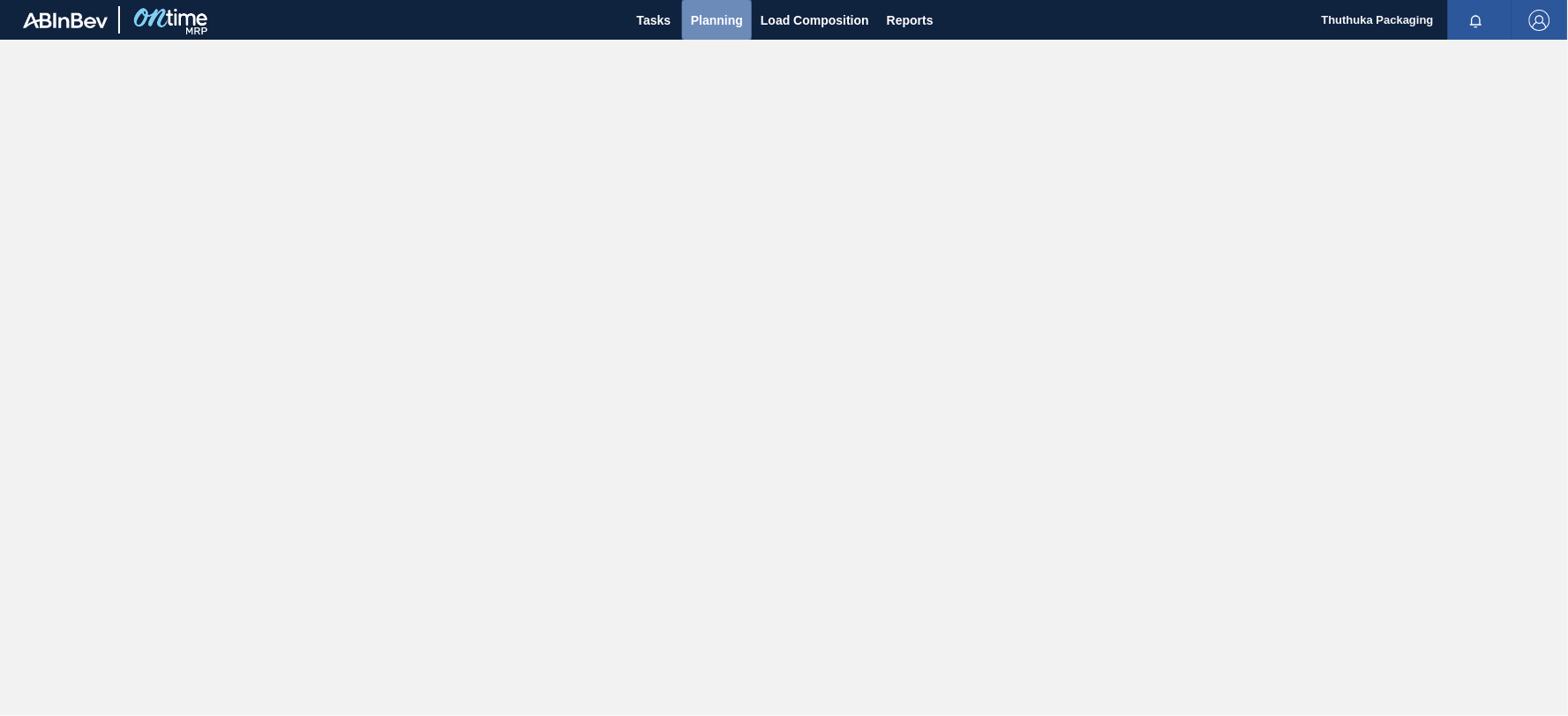
click at [712, 10] on span "Planning" at bounding box center [717, 20] width 52 height 21
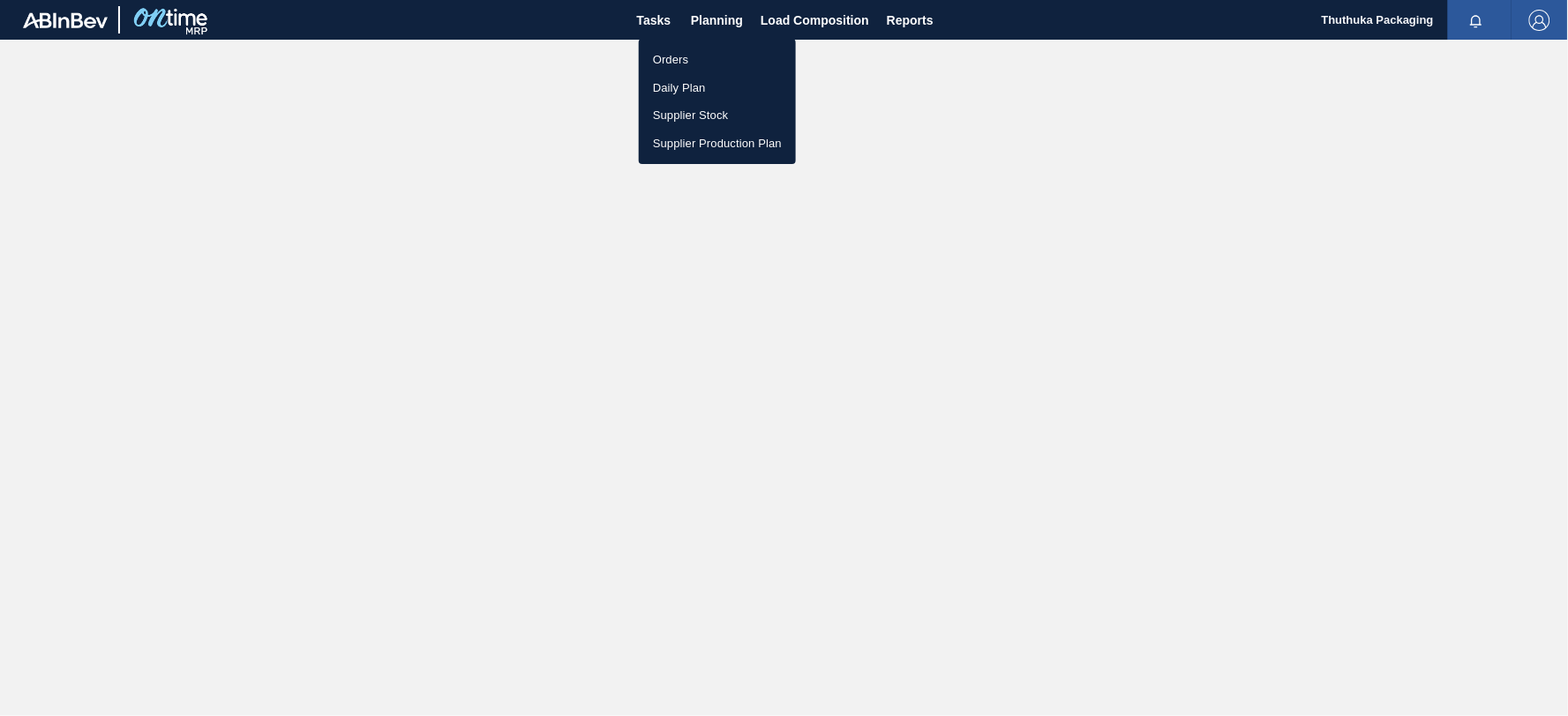
click at [674, 56] on li "Orders" at bounding box center [717, 60] width 157 height 29
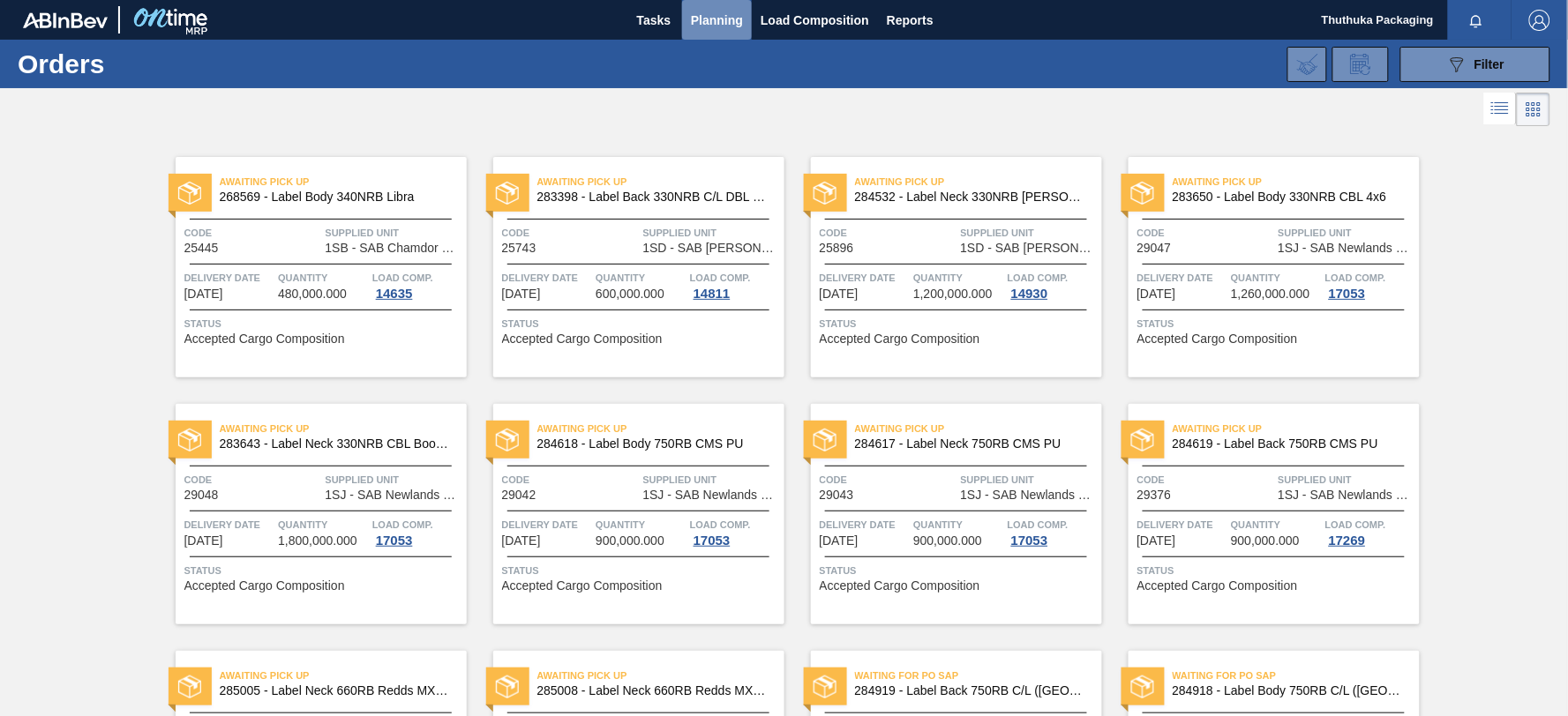
click at [698, 10] on span "Planning" at bounding box center [717, 20] width 52 height 21
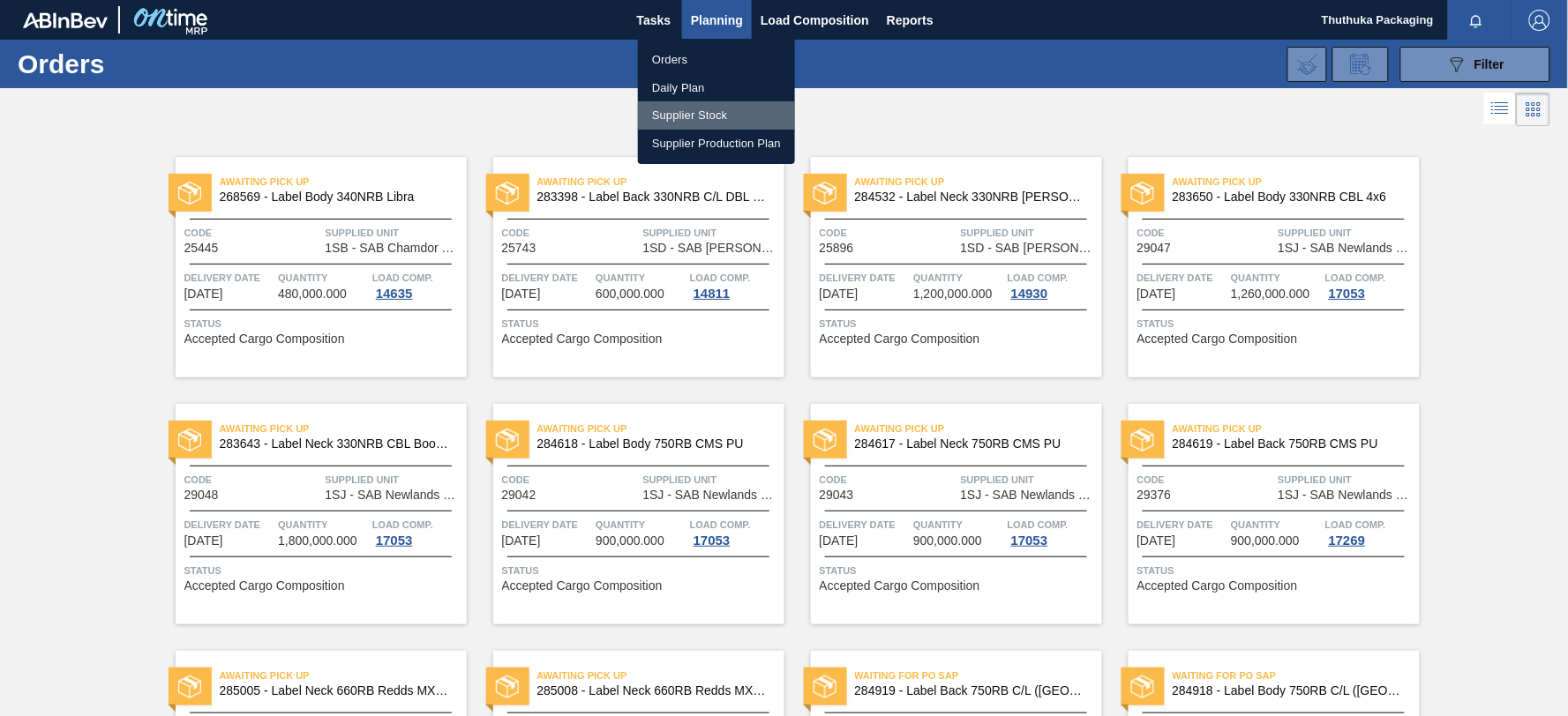
click at [675, 113] on li "Supplier Stock" at bounding box center [716, 115] width 157 height 29
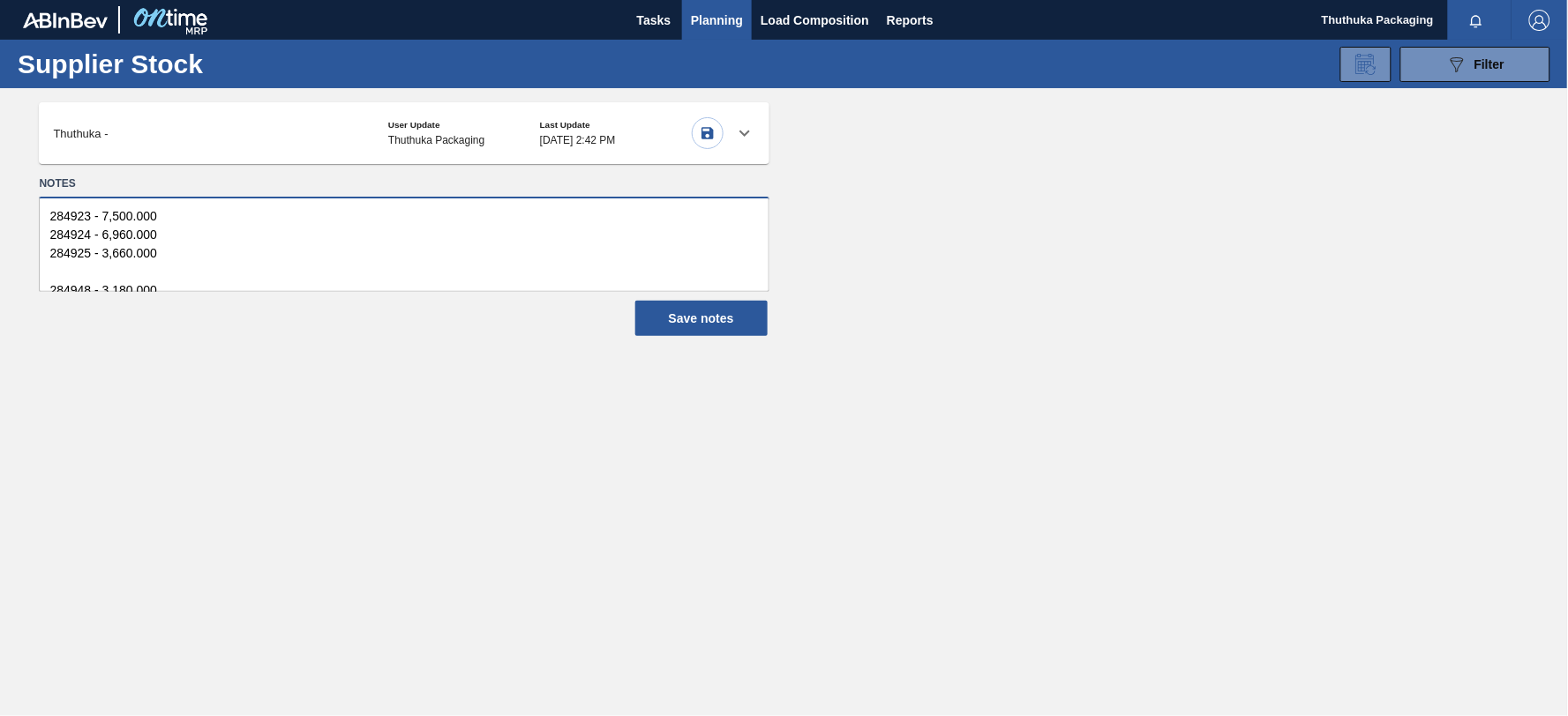
scroll to position [18, 0]
drag, startPoint x: 51, startPoint y: 215, endPoint x: 277, endPoint y: 330, distance: 253.6
click at [277, 330] on div "Notes 284923 - 7,500.000 284924 - 6,960.000 284925 - 3,660.000 284948 - 3,180.0…" at bounding box center [784, 254] width 1568 height 167
click at [712, 133] on icon "button" at bounding box center [707, 133] width 12 height 12
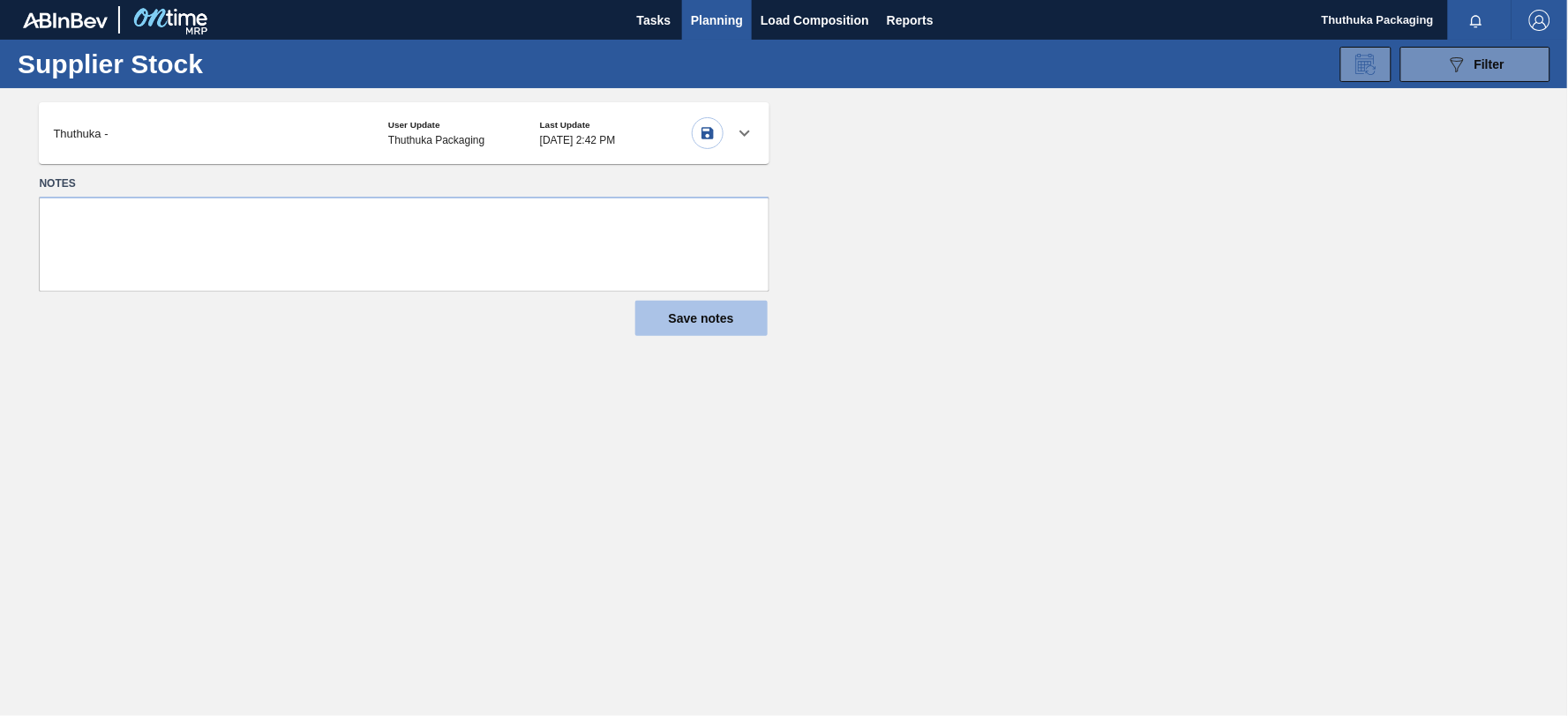
click at [690, 316] on button "Save notes" at bounding box center [701, 318] width 133 height 35
